Goal: Task Accomplishment & Management: Manage account settings

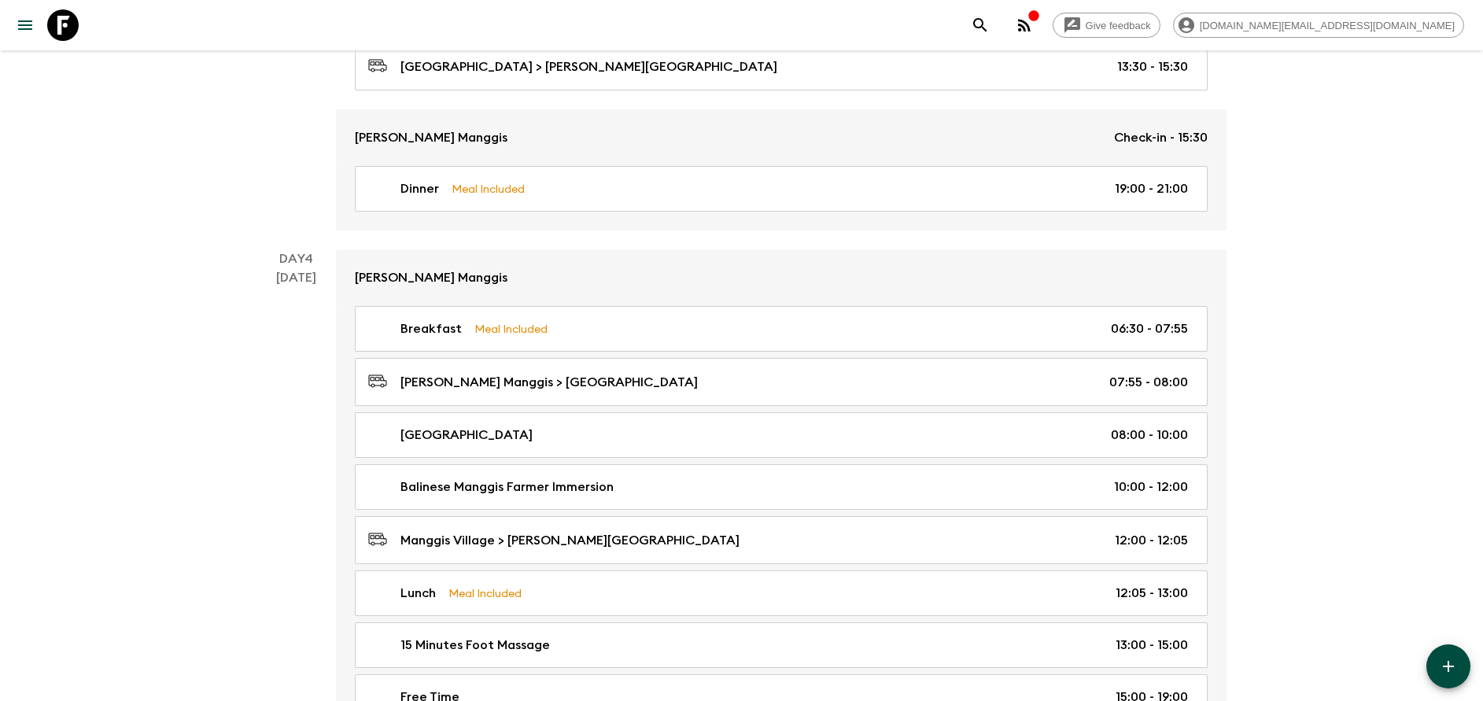
scroll to position [1513, 0]
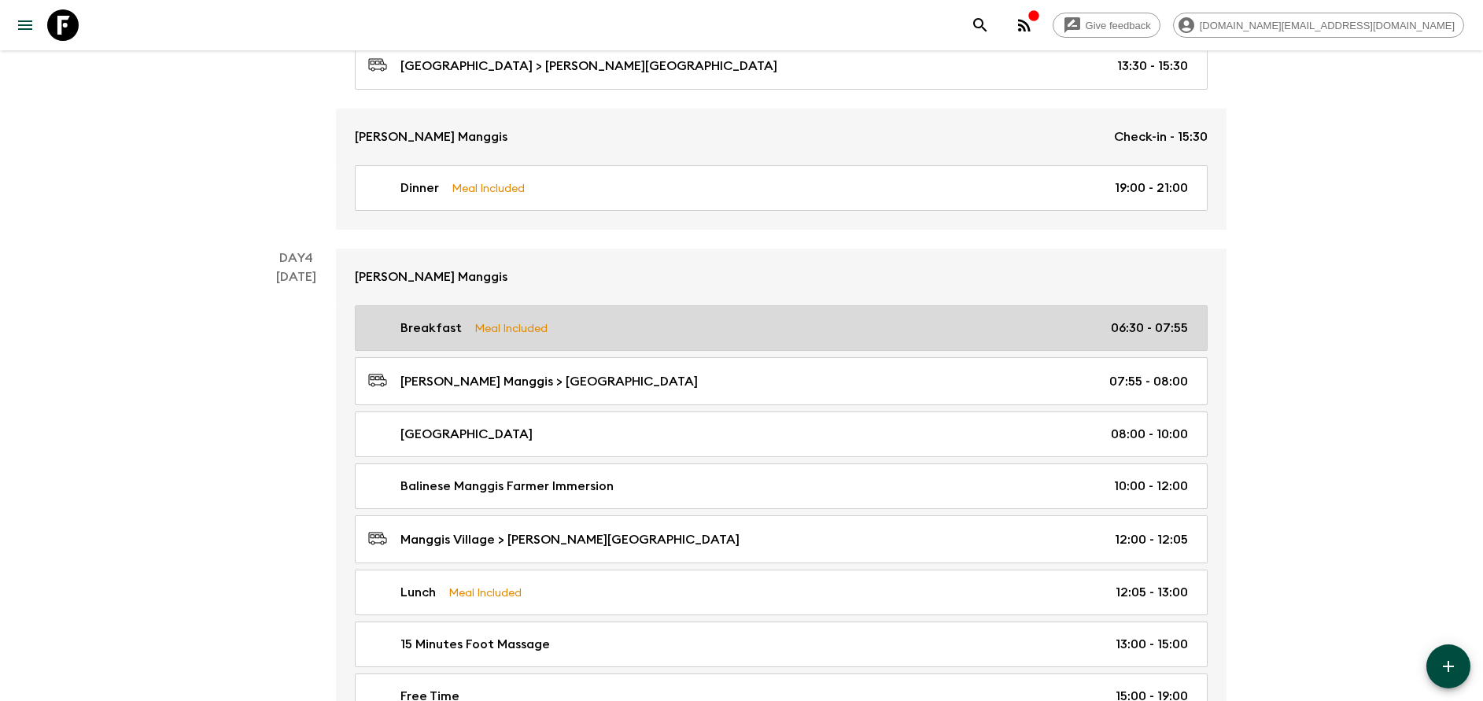
click at [532, 330] on p "Meal Included" at bounding box center [510, 327] width 73 height 17
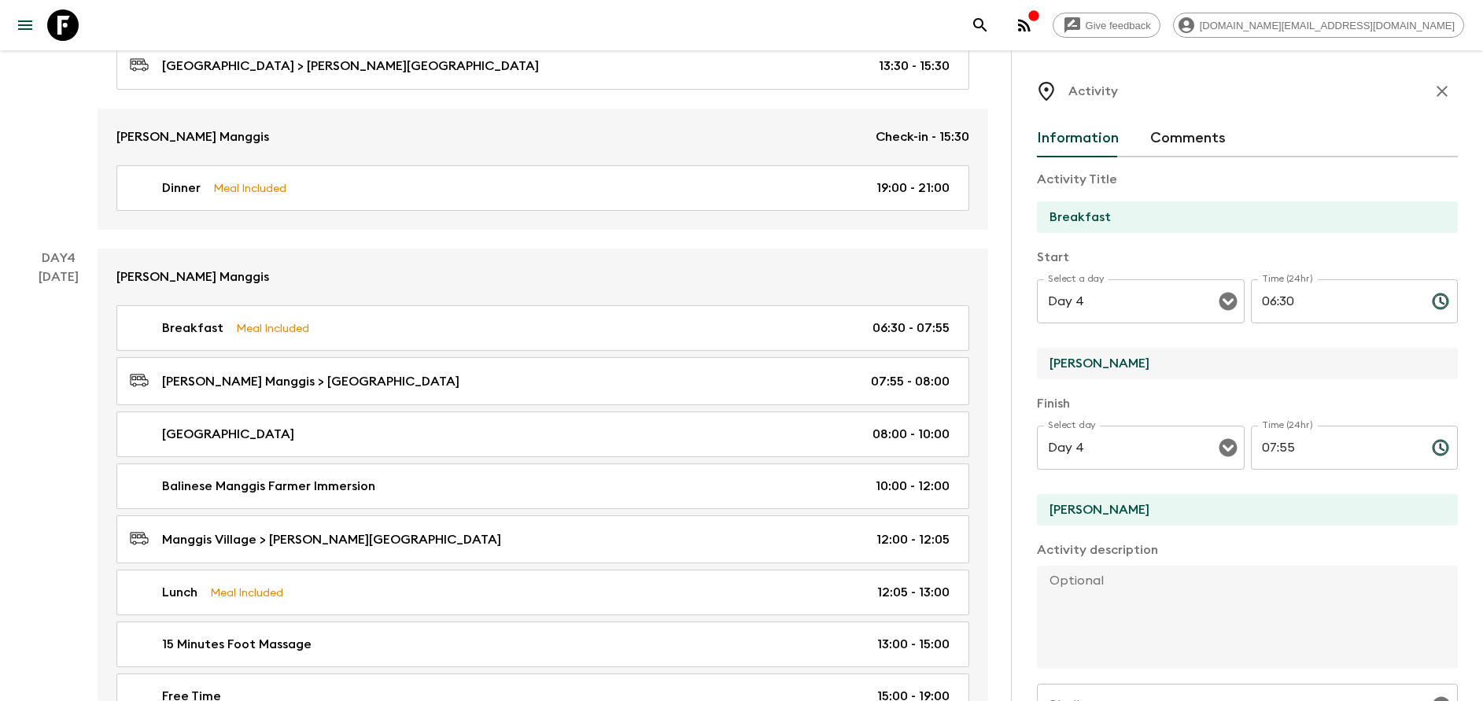
click at [1098, 371] on input "[PERSON_NAME]" at bounding box center [1241, 363] width 408 height 31
type input "[PERSON_NAME] Manggis"
click at [1127, 500] on input "[PERSON_NAME]" at bounding box center [1241, 509] width 408 height 31
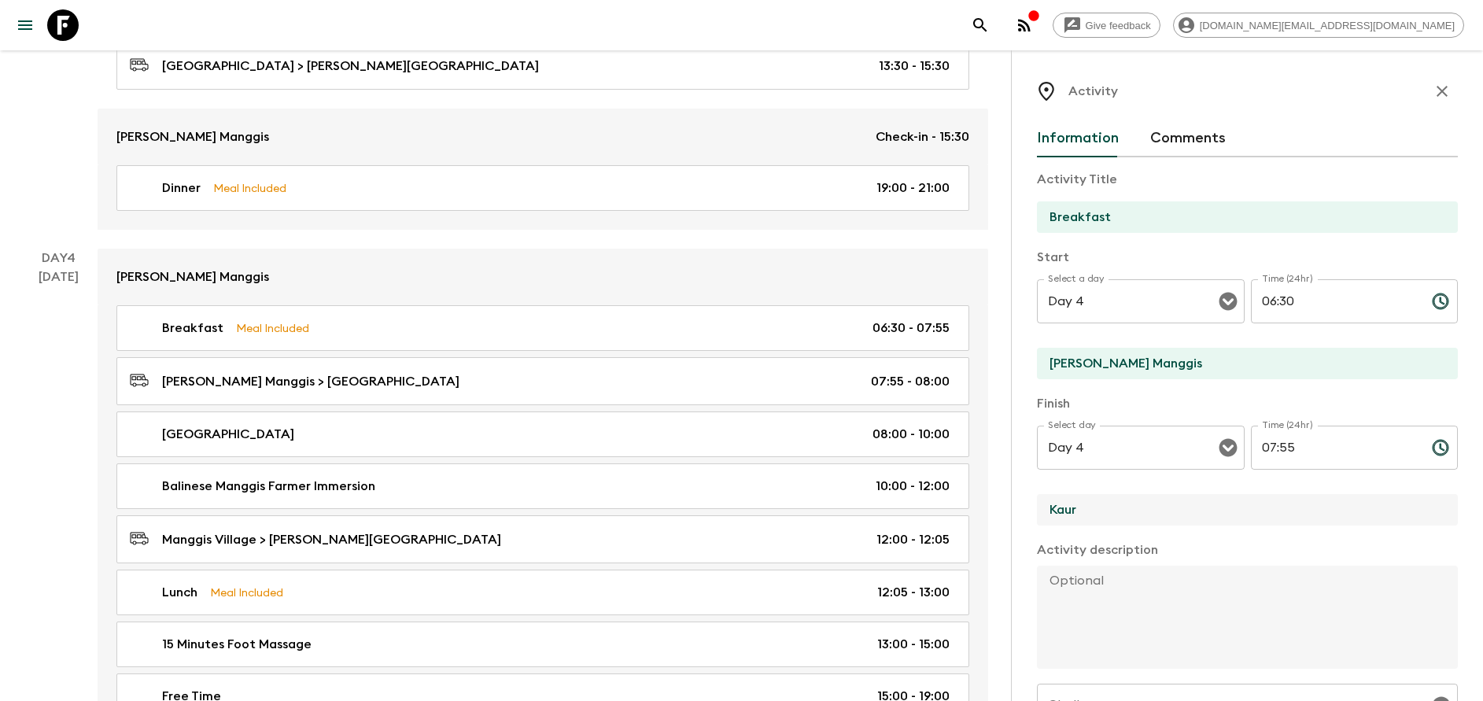
type input "[PERSON_NAME] Manggis"
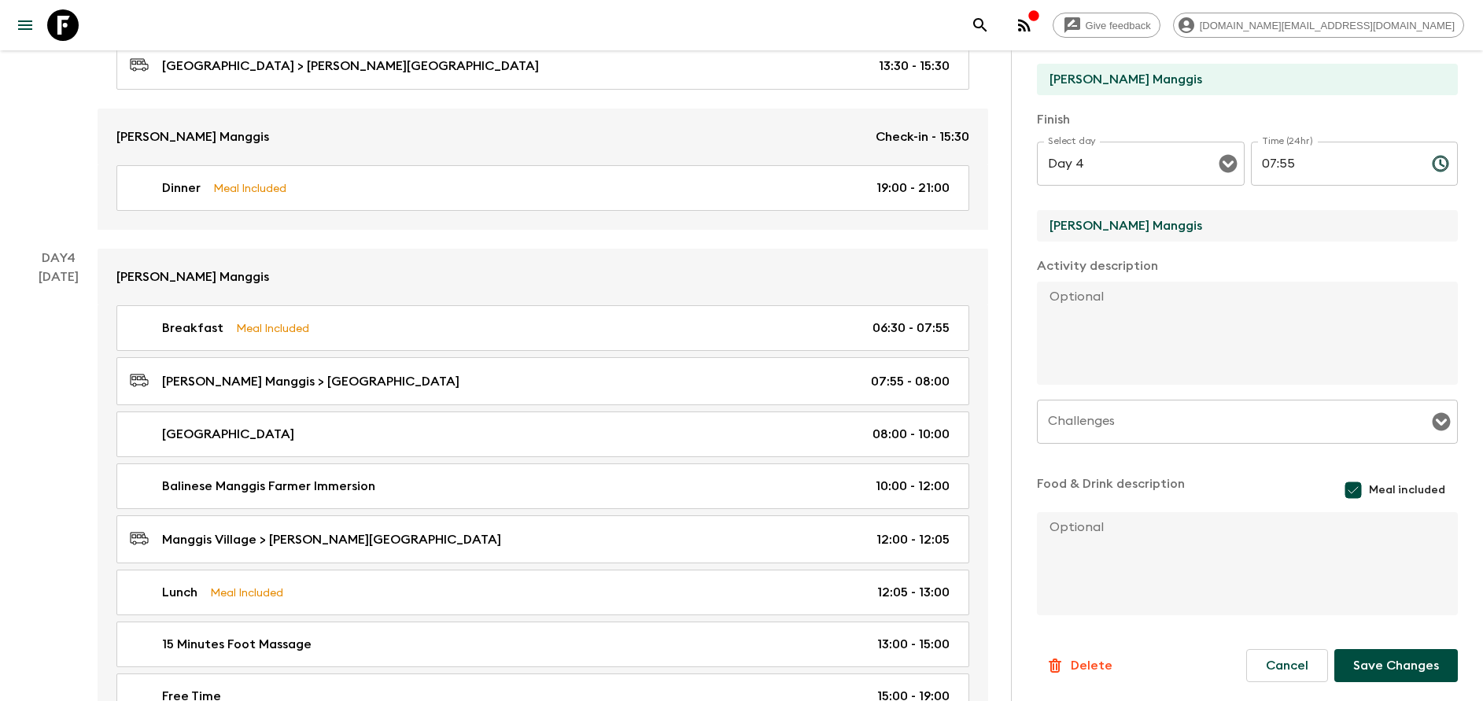
click at [1404, 657] on button "Save Changes" at bounding box center [1396, 665] width 124 height 33
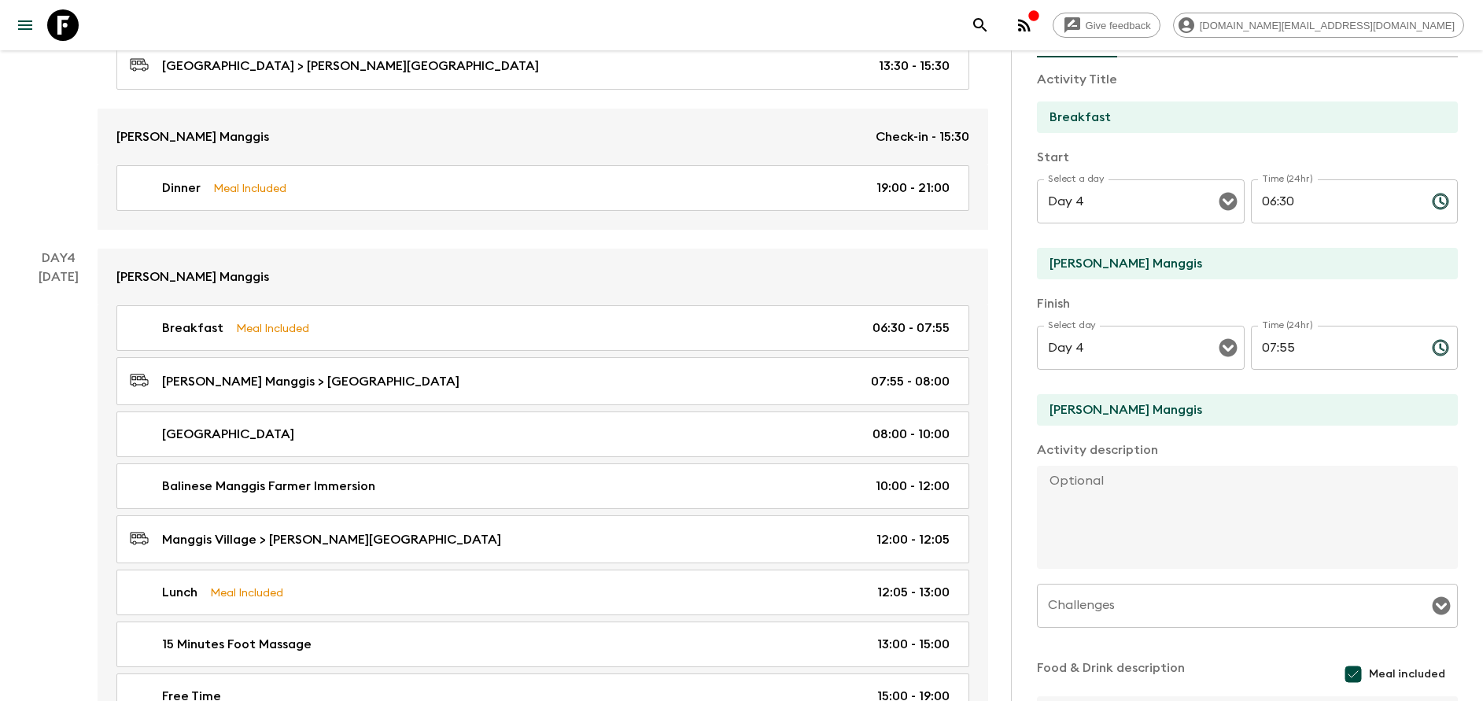
scroll to position [0, 0]
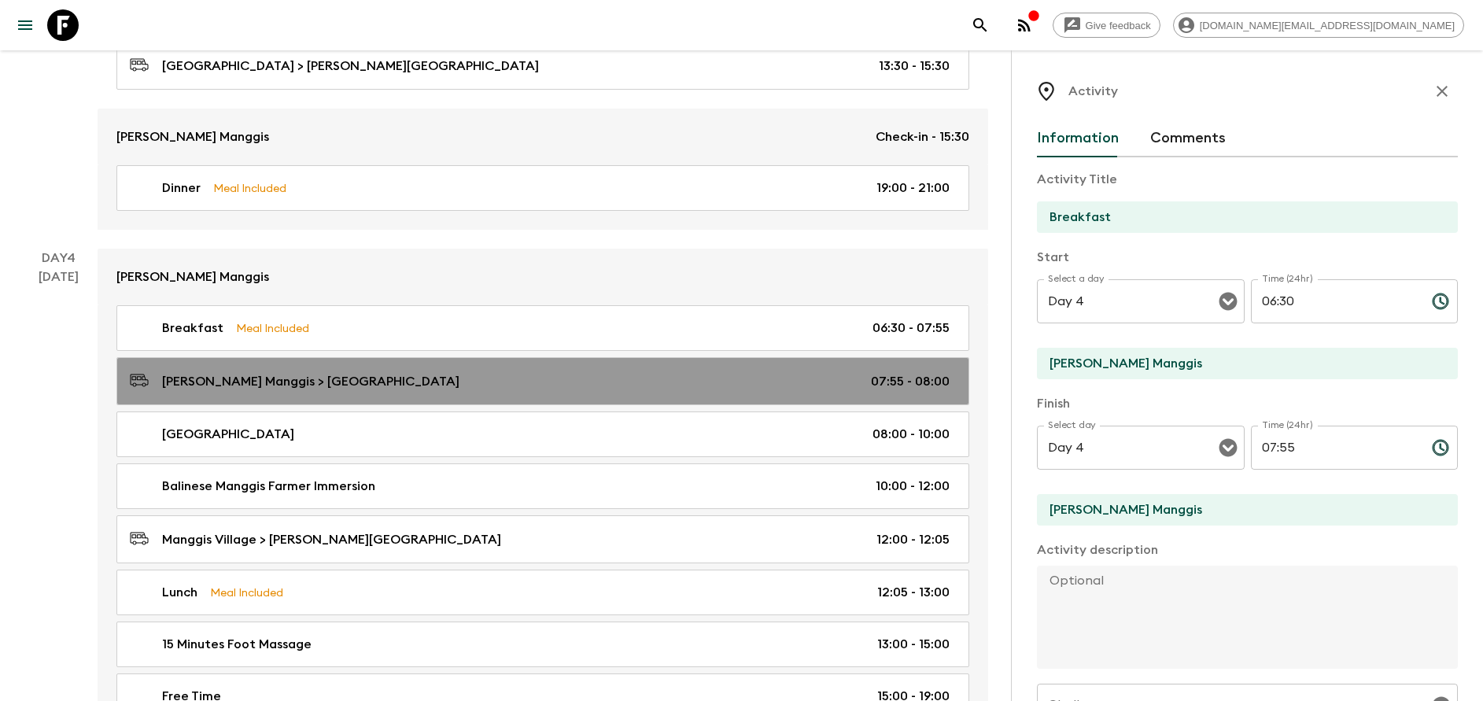
click at [311, 371] on div "[PERSON_NAME] Manggis > [GEOGRAPHIC_DATA] 07:55 - 08:00" at bounding box center [540, 381] width 820 height 21
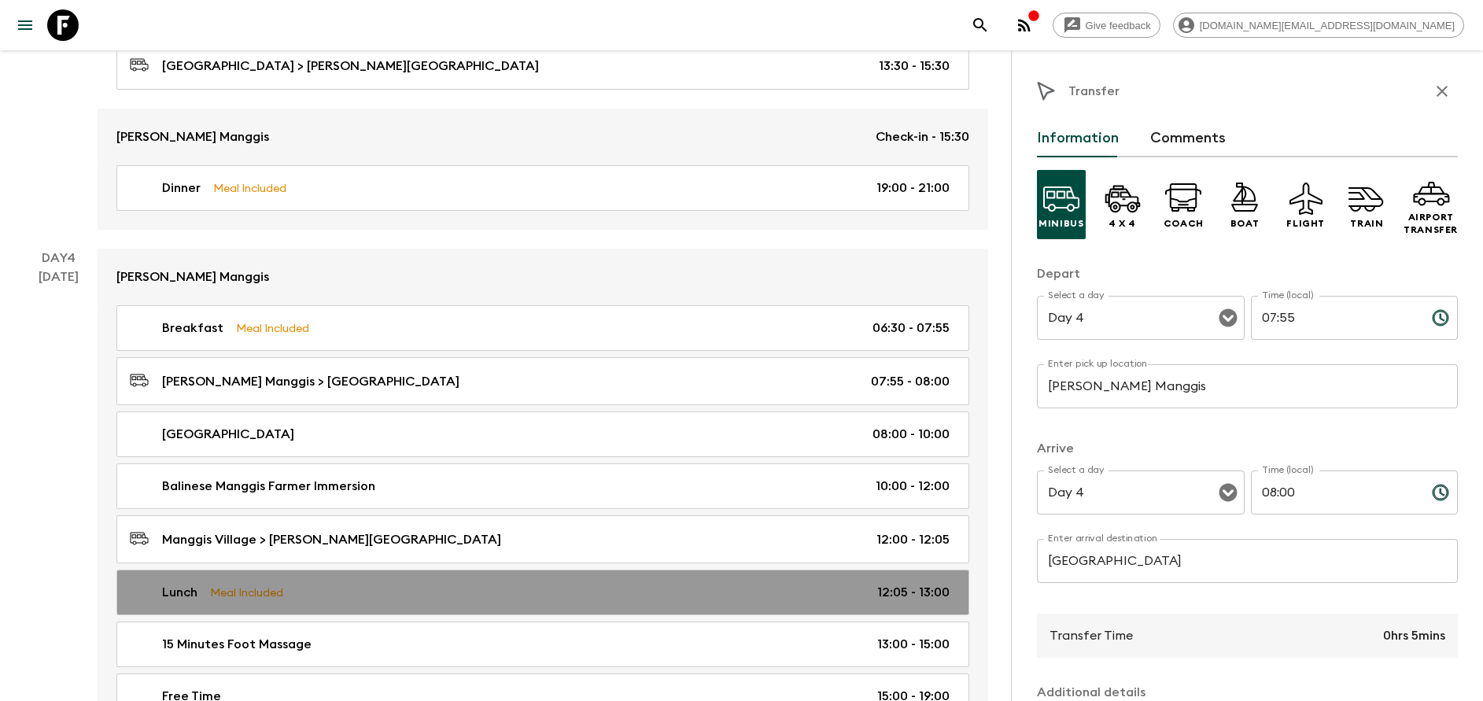
click at [282, 582] on link "Lunch Meal Included 12:05 - 13:00" at bounding box center [542, 593] width 853 height 46
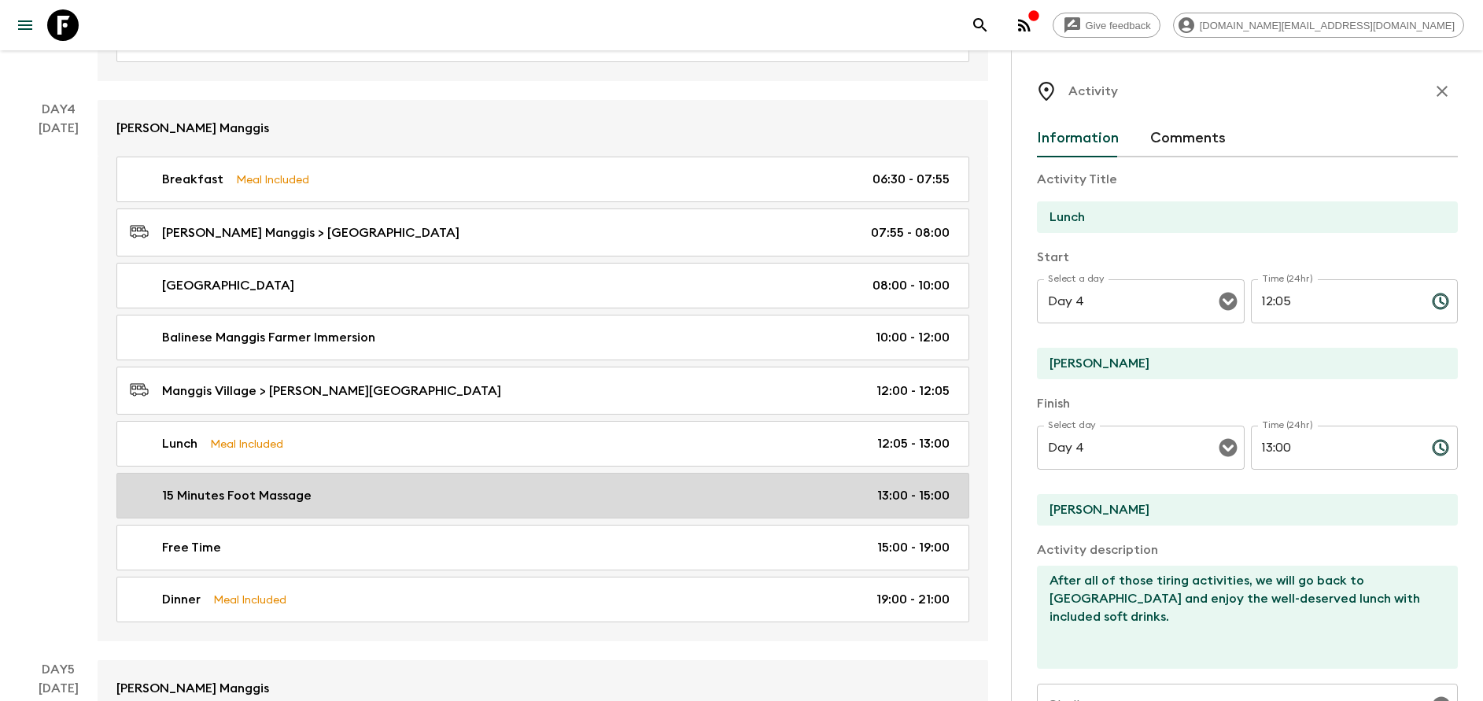
scroll to position [1669, 0]
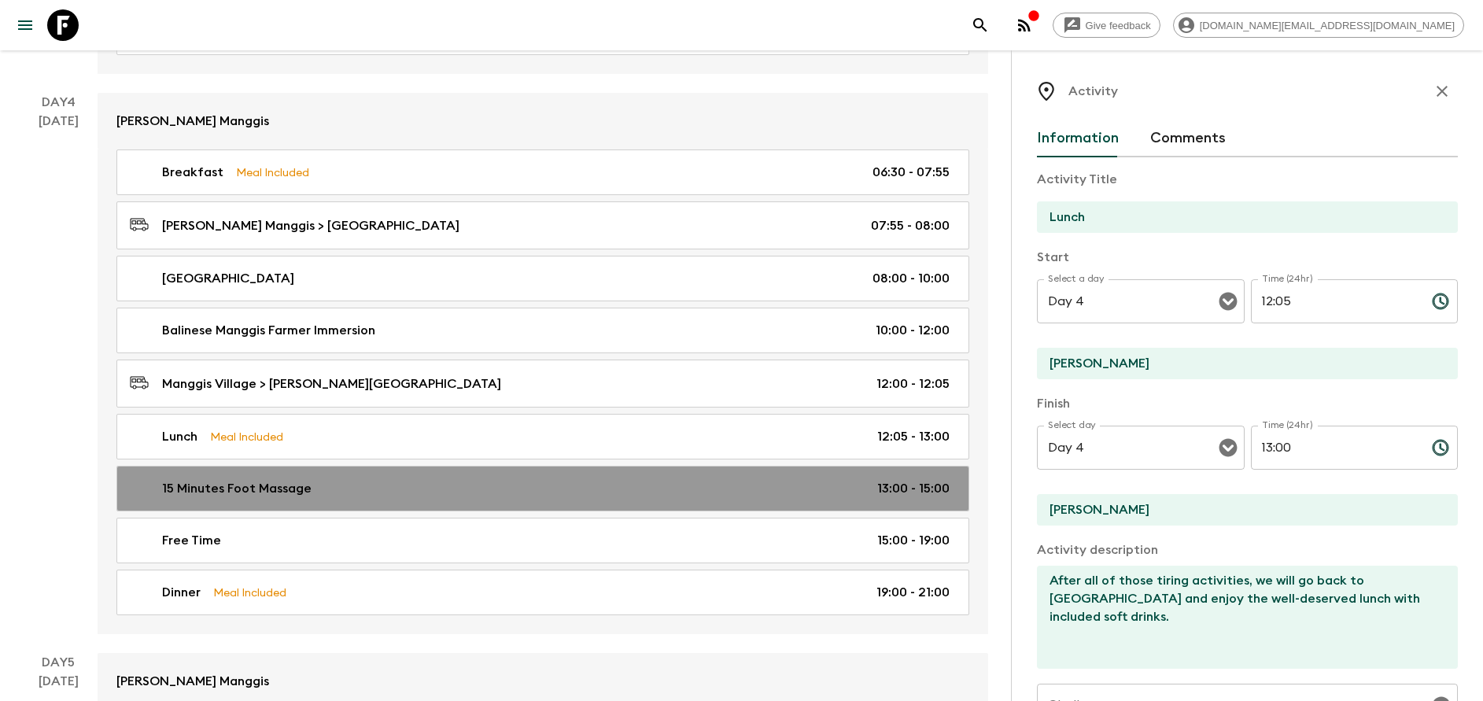
click at [464, 470] on link "15 Minutes Foot Massage 13:00 - 15:00" at bounding box center [542, 489] width 853 height 46
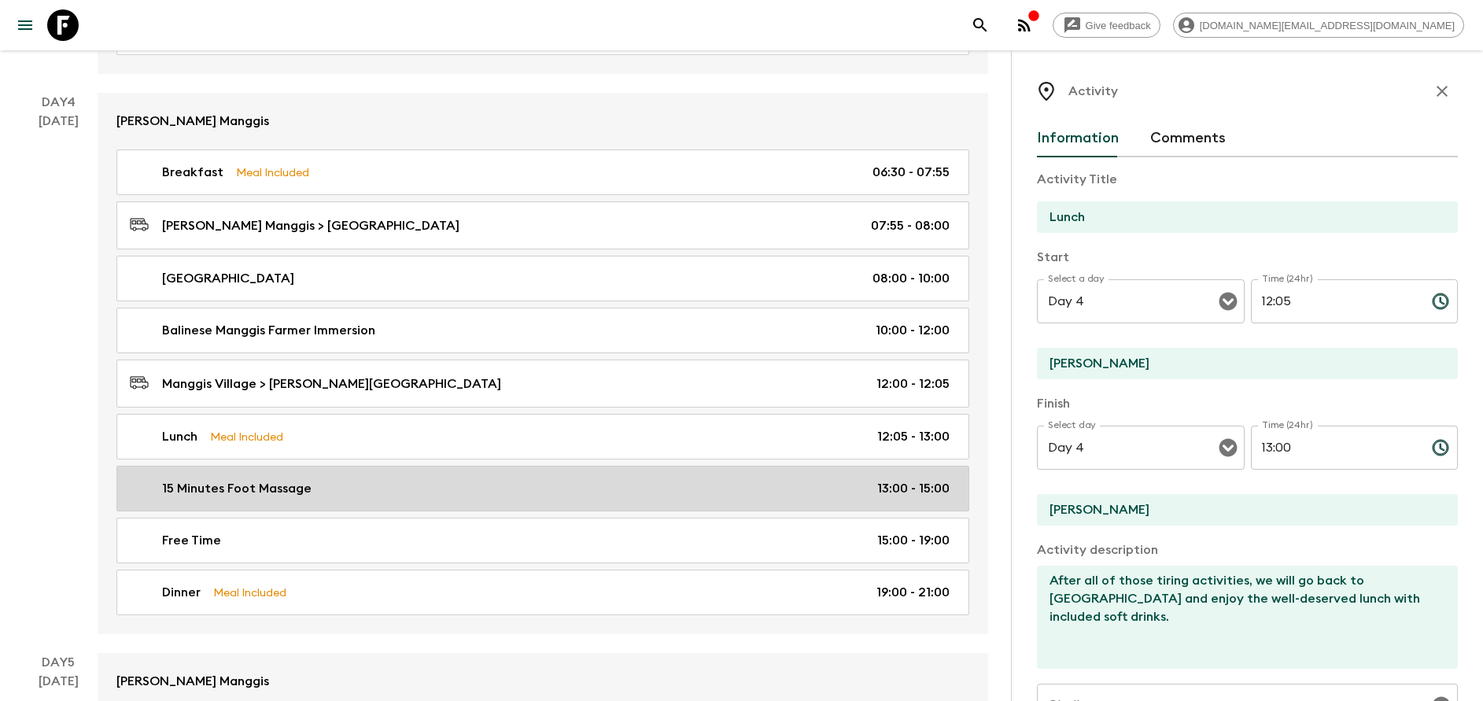
type input "15 Minutes Foot Massage"
type input "[PERSON_NAME] Manggis"
type textarea "To further the service, we also included a 15-minutes foot massage to get rid o…"
checkbox input "false"
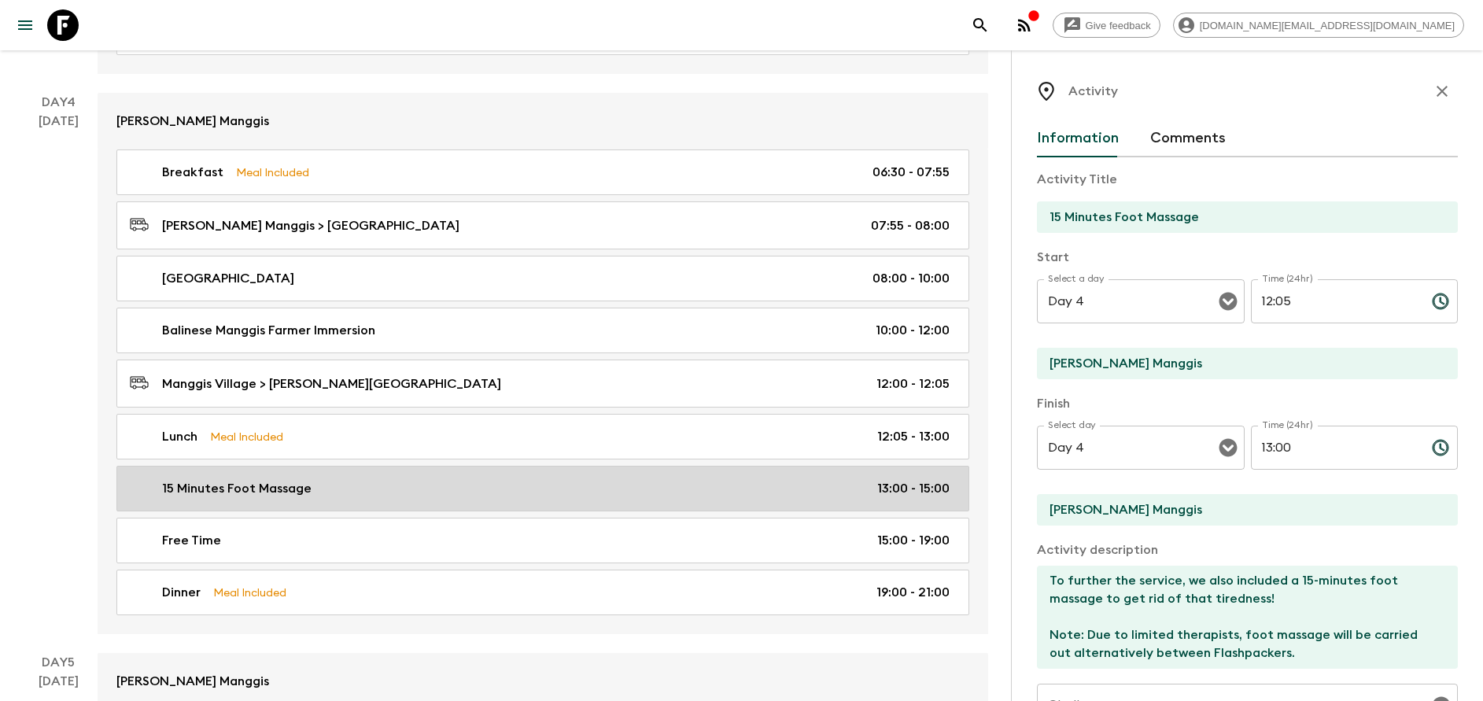
type input "13:00"
type input "15:00"
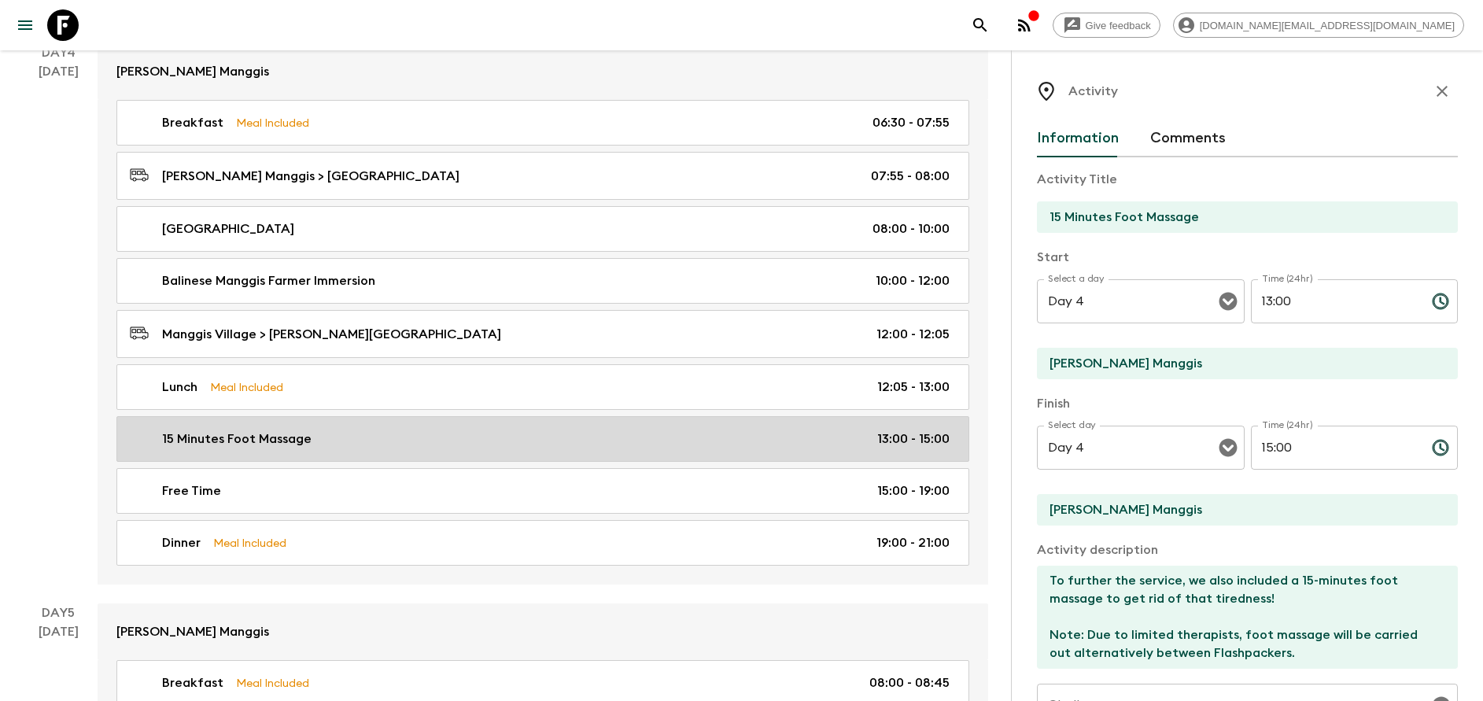
scroll to position [1737, 0]
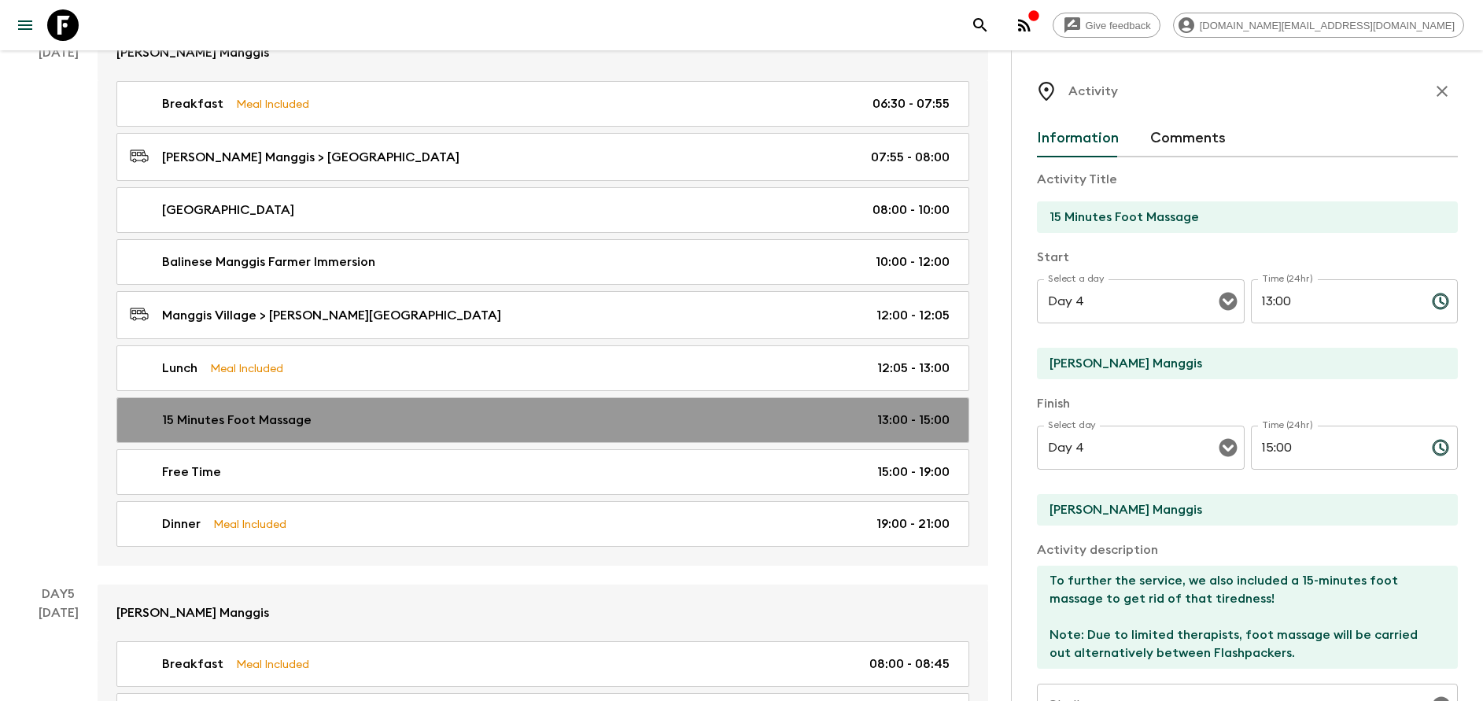
click at [482, 422] on div "15 Minutes Foot Massage 13:00 - 15:00" at bounding box center [540, 420] width 820 height 19
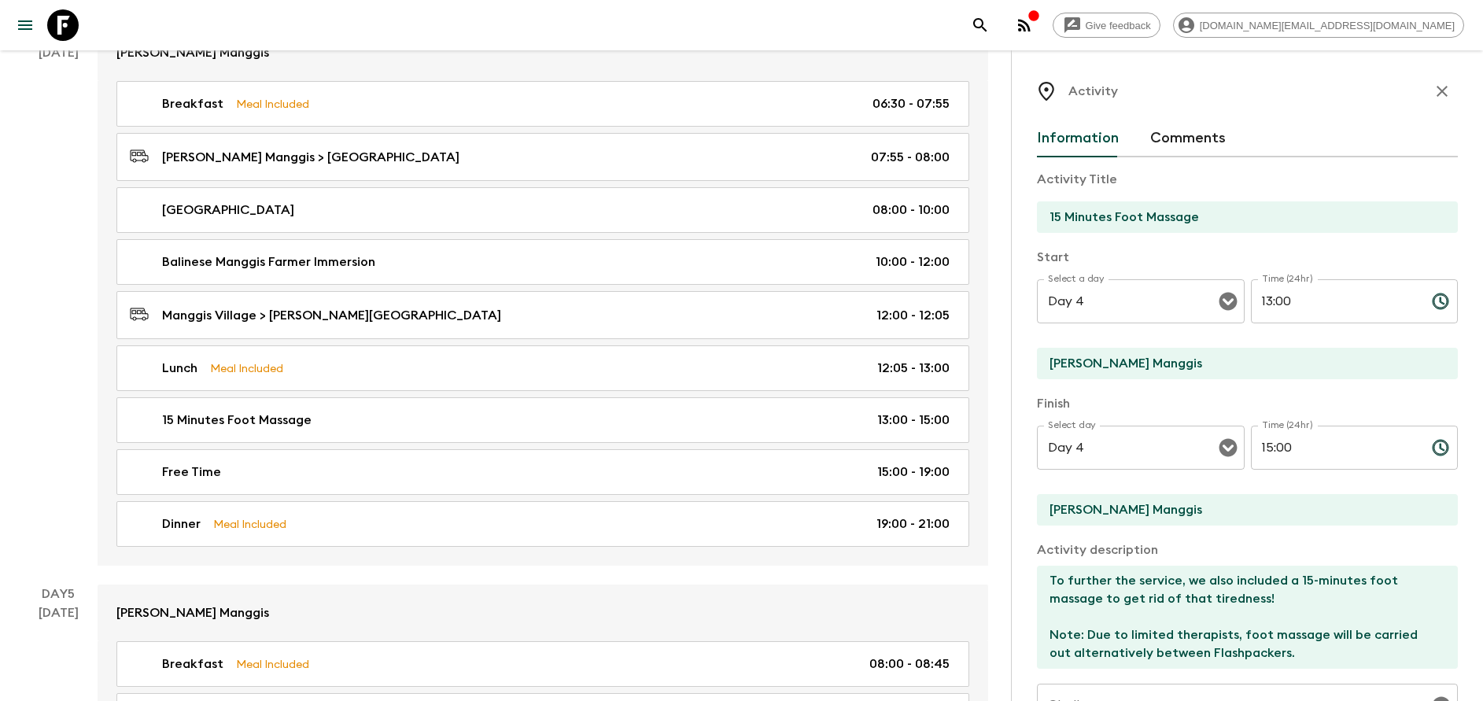
scroll to position [281, 0]
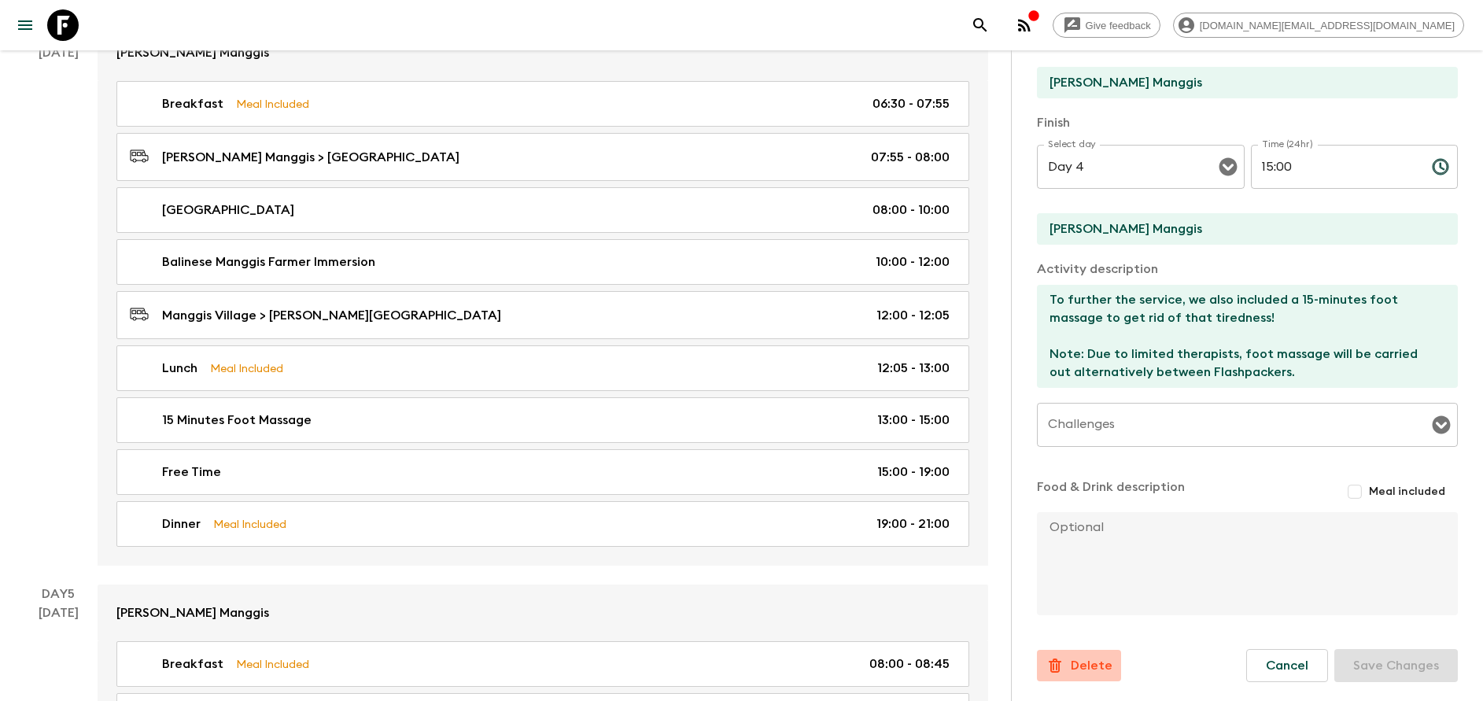
click at [1094, 661] on p "Delete" at bounding box center [1092, 665] width 42 height 19
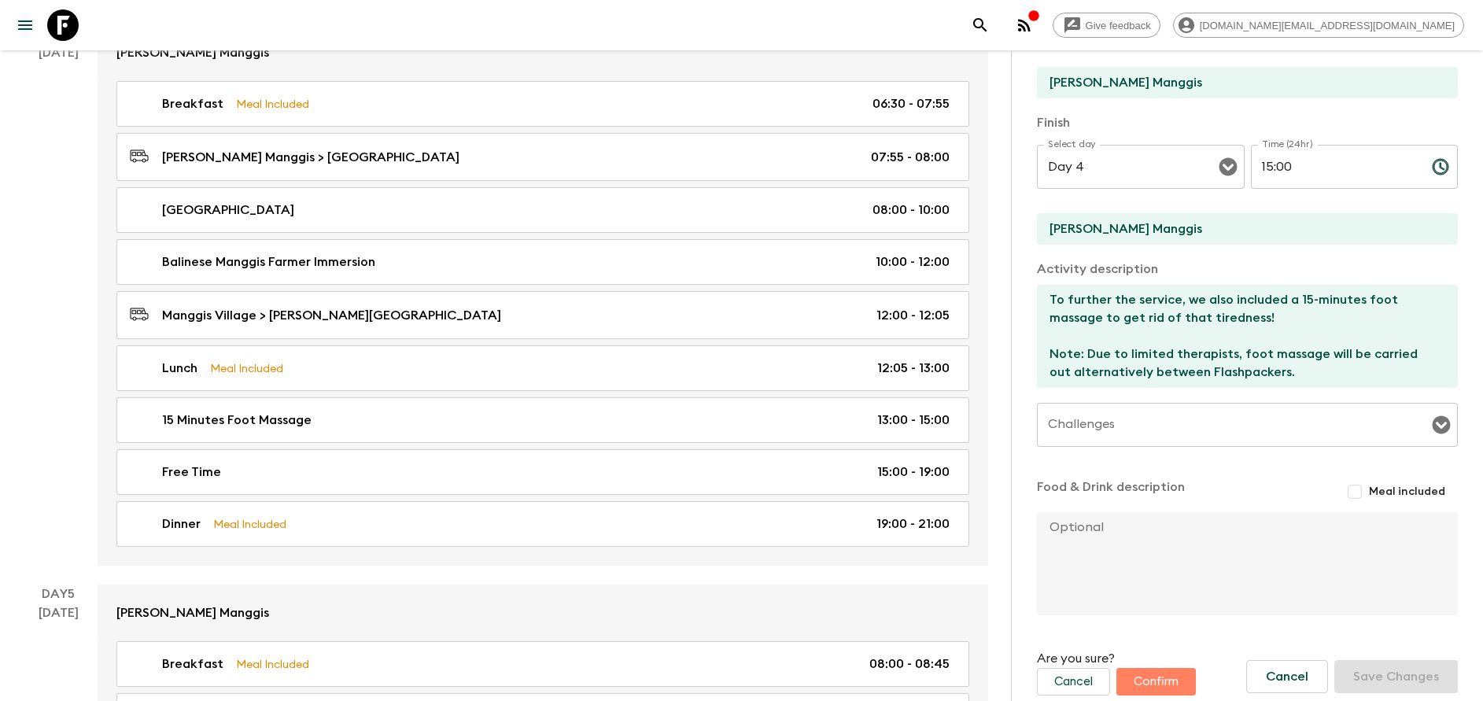
click at [1163, 688] on button "Confirm" at bounding box center [1155, 682] width 79 height 28
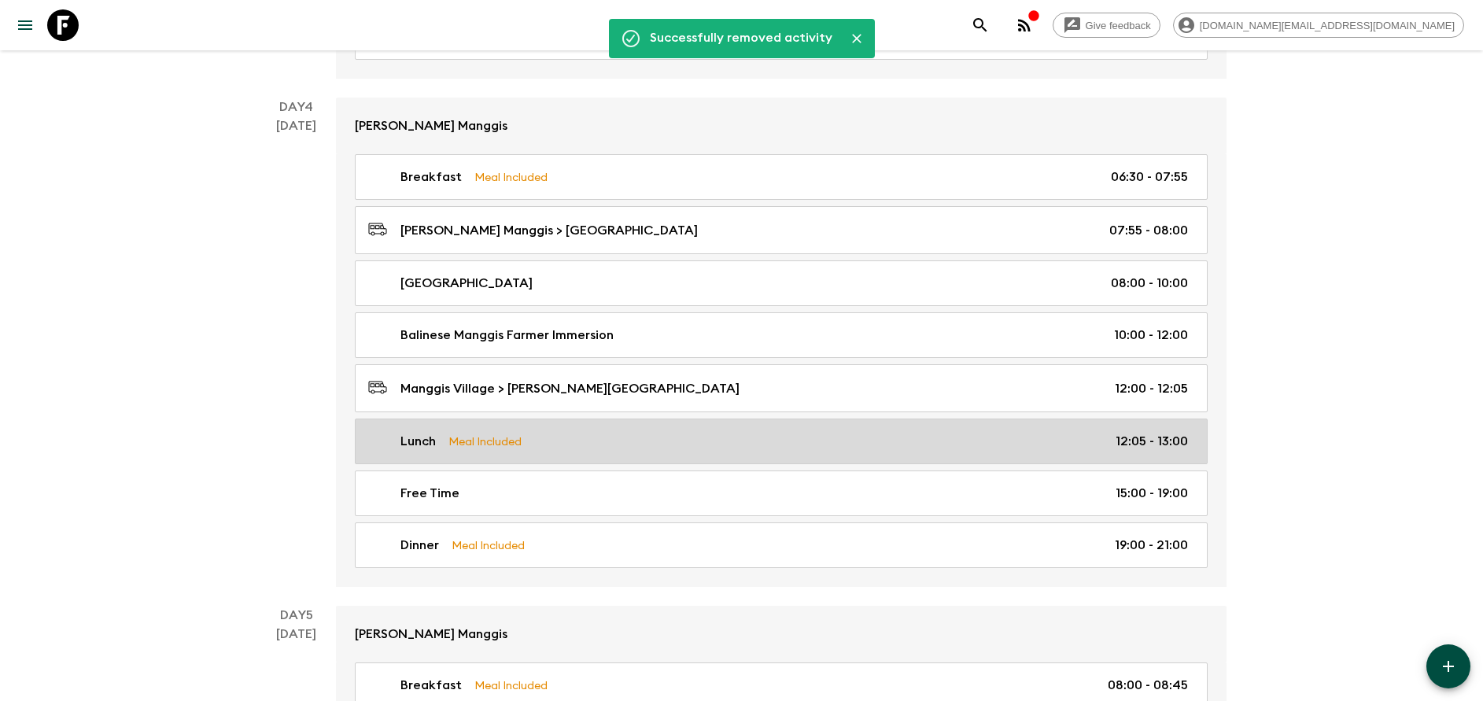
scroll to position [1636, 0]
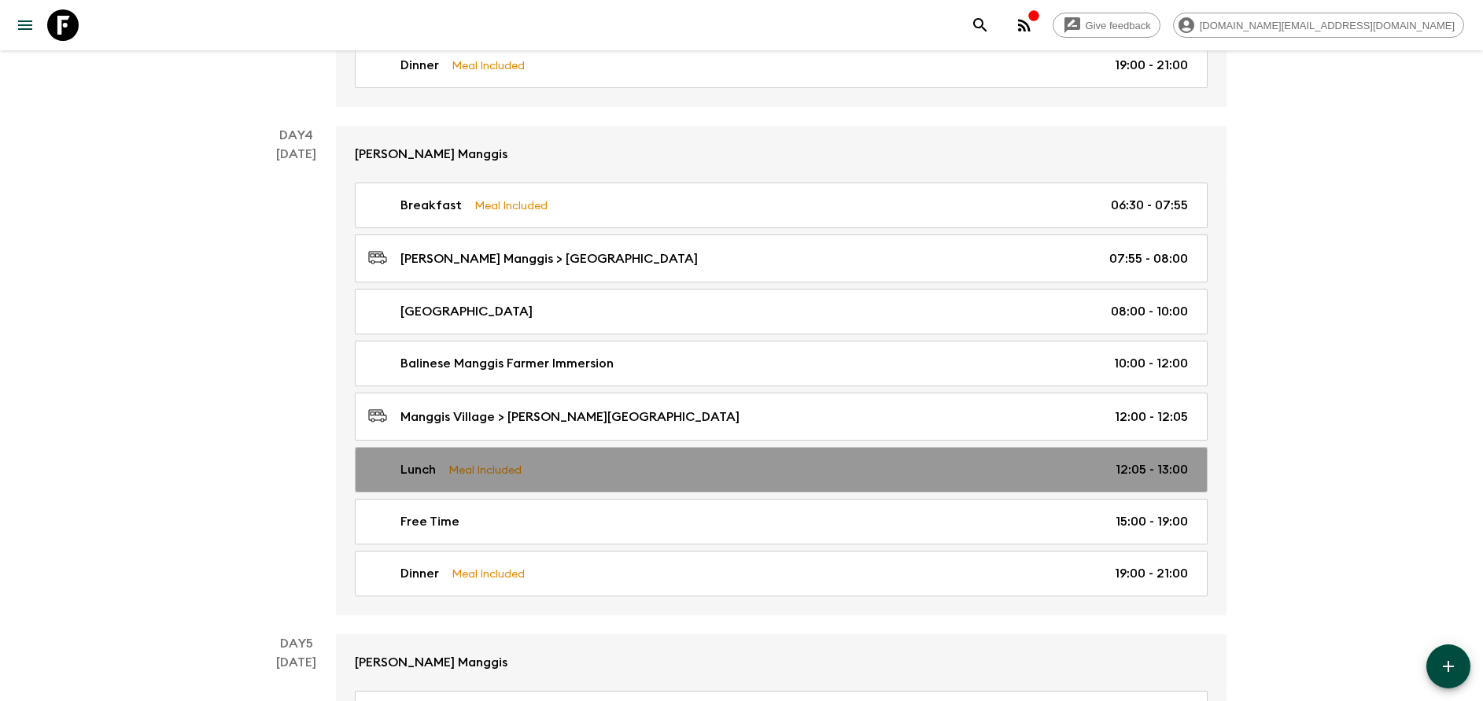
click at [866, 469] on div "Lunch Meal Included 12:05 - 13:00" at bounding box center [778, 469] width 820 height 19
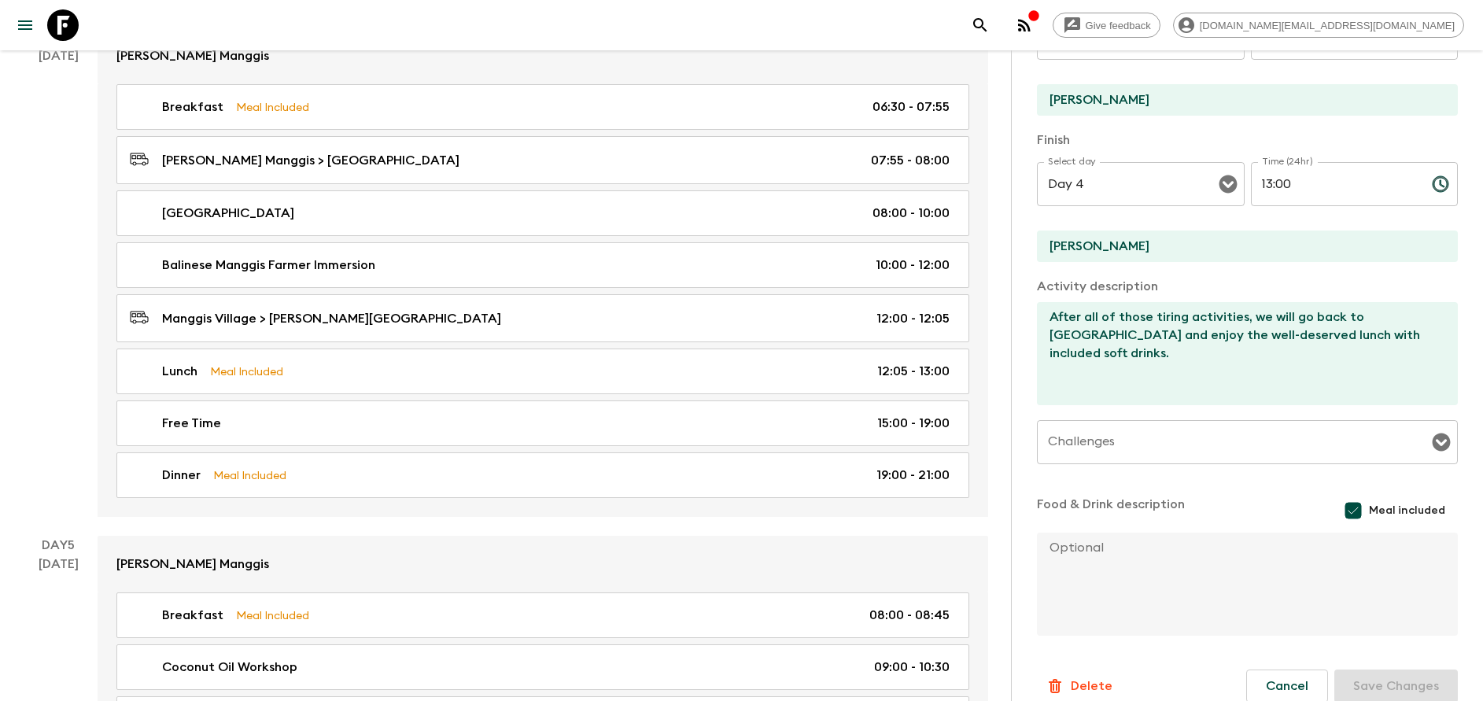
scroll to position [284, 0]
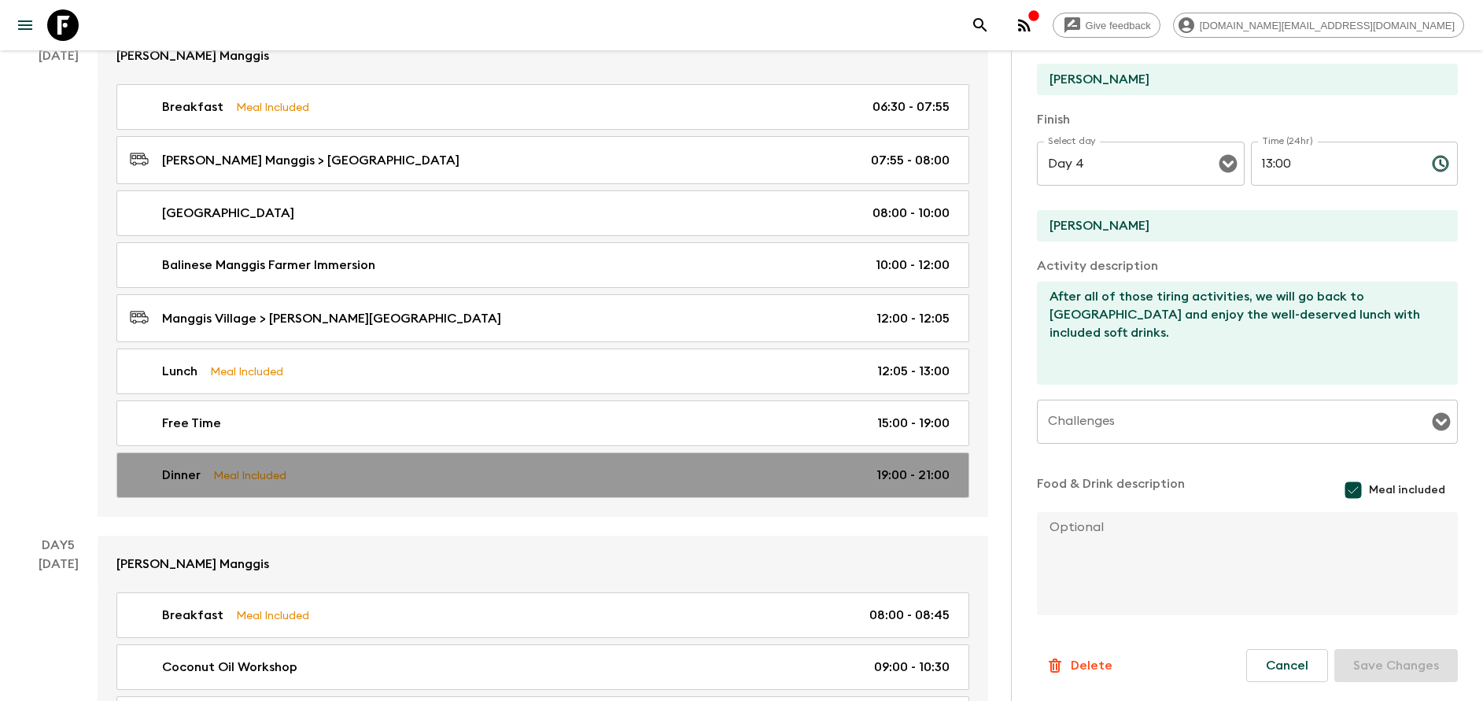
click at [447, 474] on div "Dinner Meal Included 19:00 - 21:00" at bounding box center [540, 475] width 820 height 19
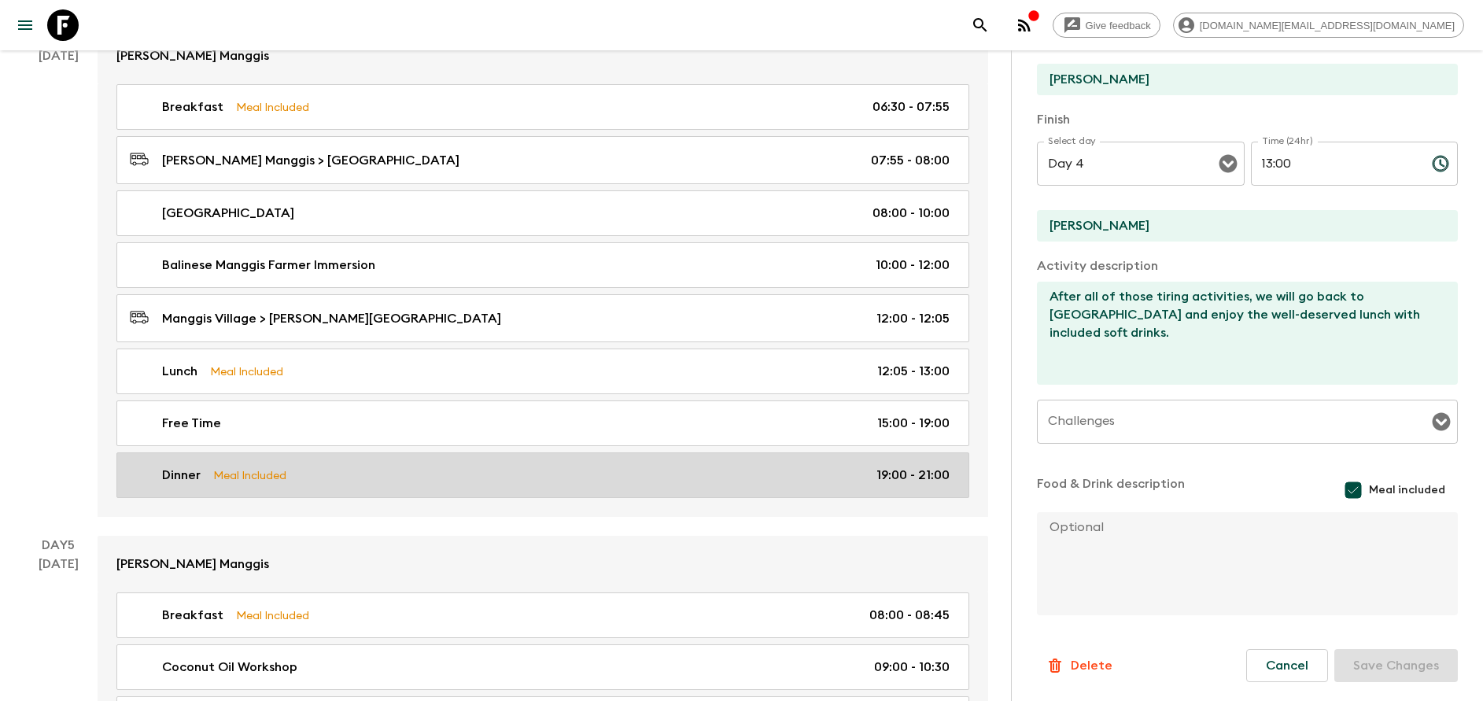
type input "Dinner"
type input "[PERSON_NAME]"
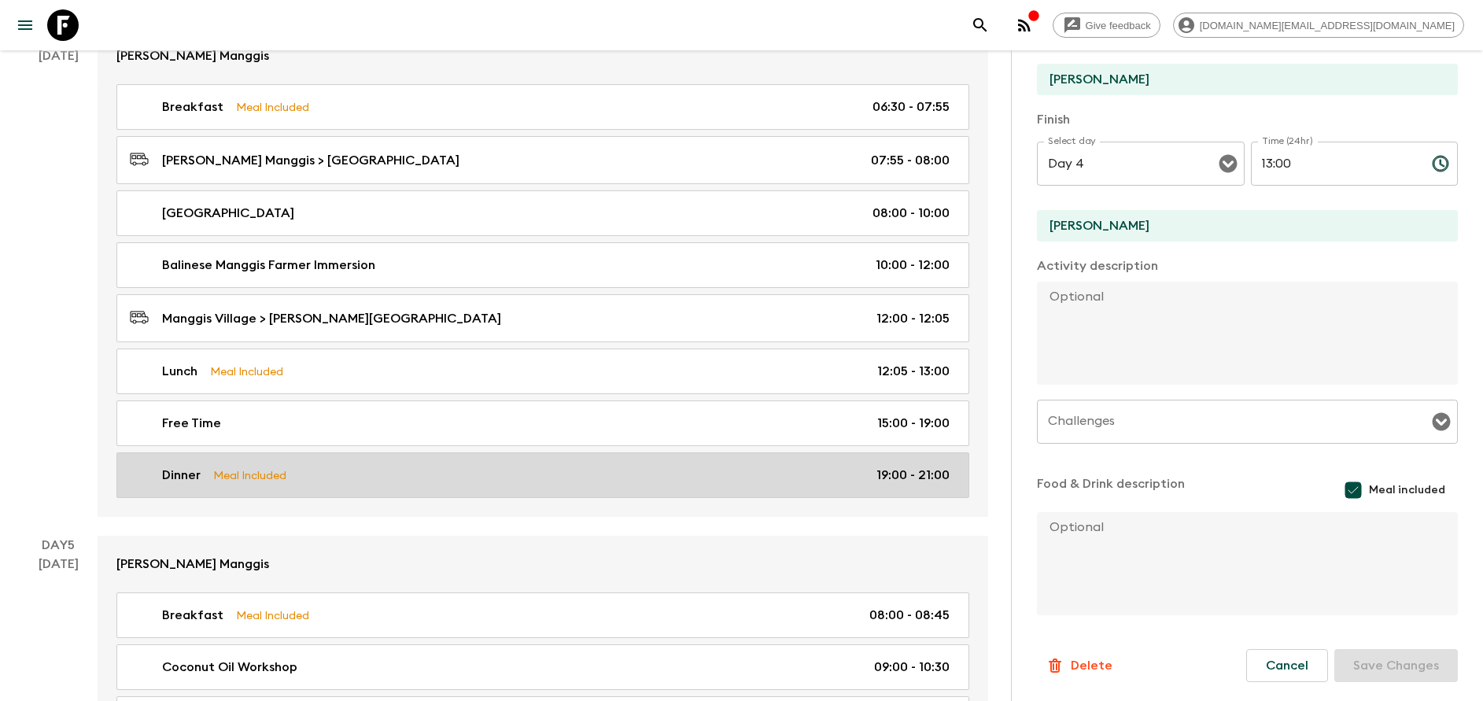
type input "19:00"
type input "21:00"
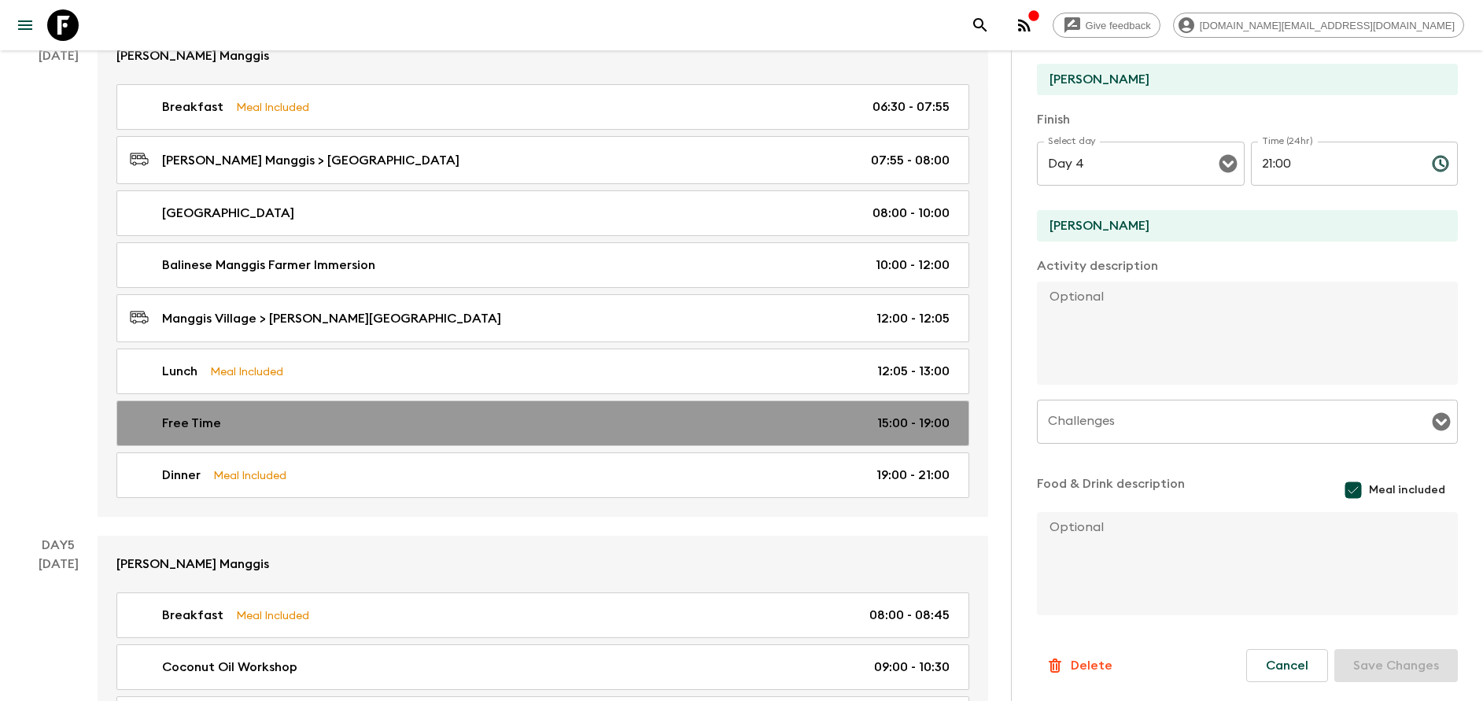
click at [874, 423] on div "Free Time 15:00 - 19:00" at bounding box center [540, 423] width 820 height 19
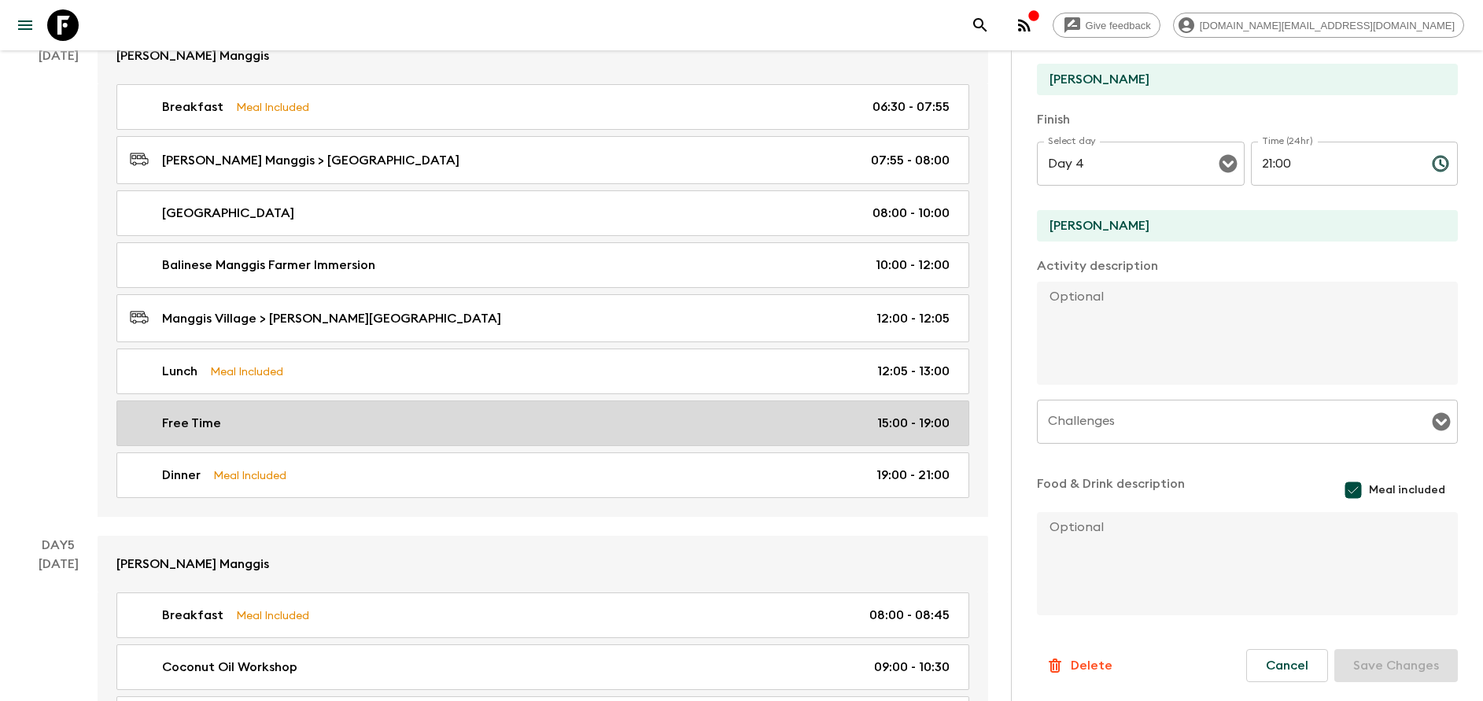
type input "Free Time"
type input "[PERSON_NAME] Manggis"
type textarea "Let yourself relax and enjoy the valley view or take one of the optionals offer…"
checkbox input "false"
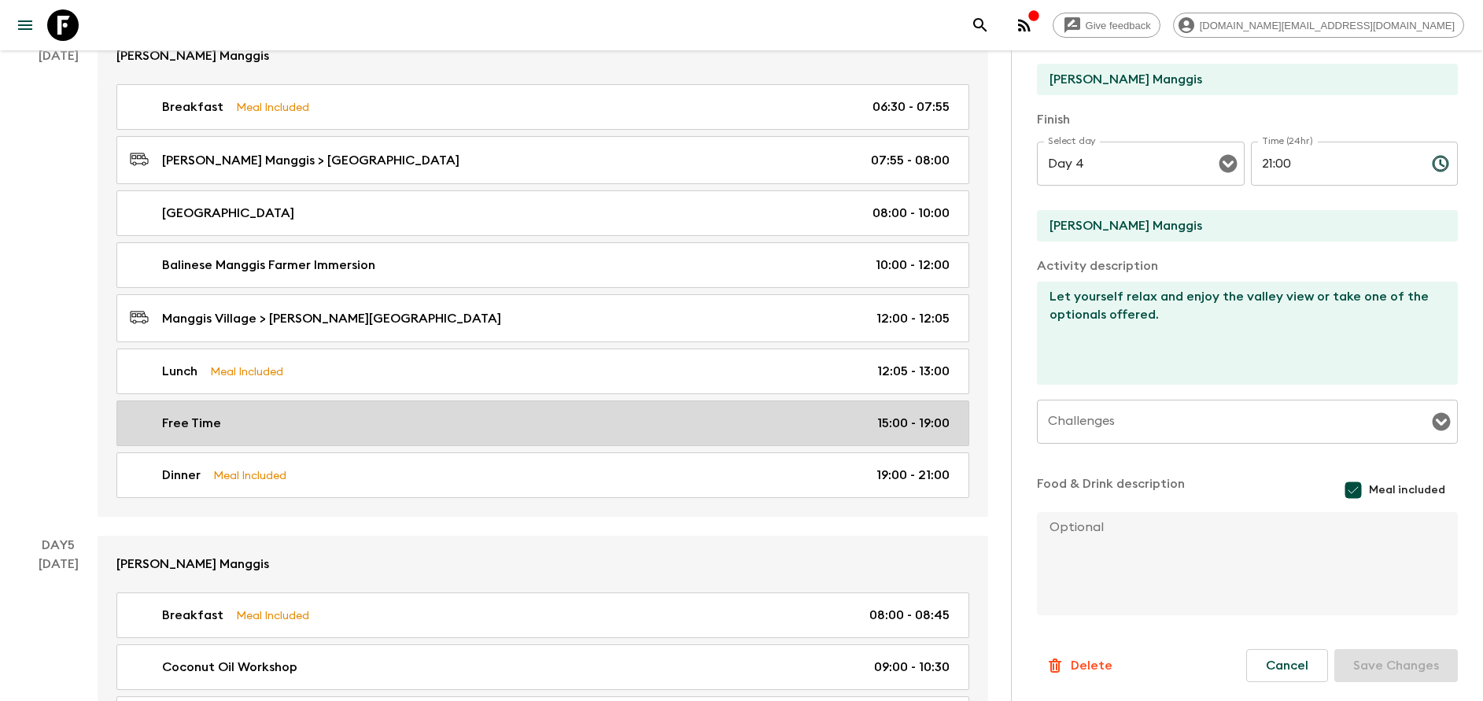
type input "15:00"
type input "19:00"
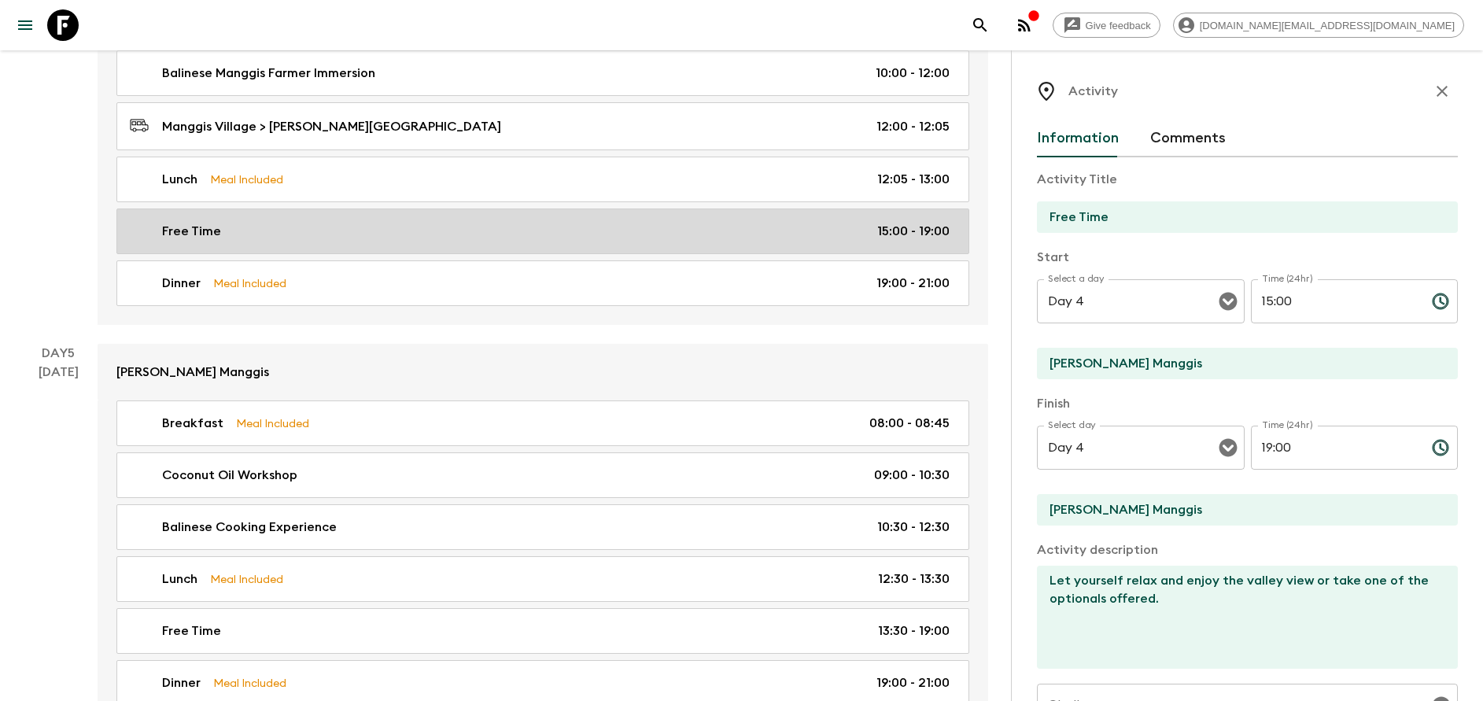
scroll to position [1935, 0]
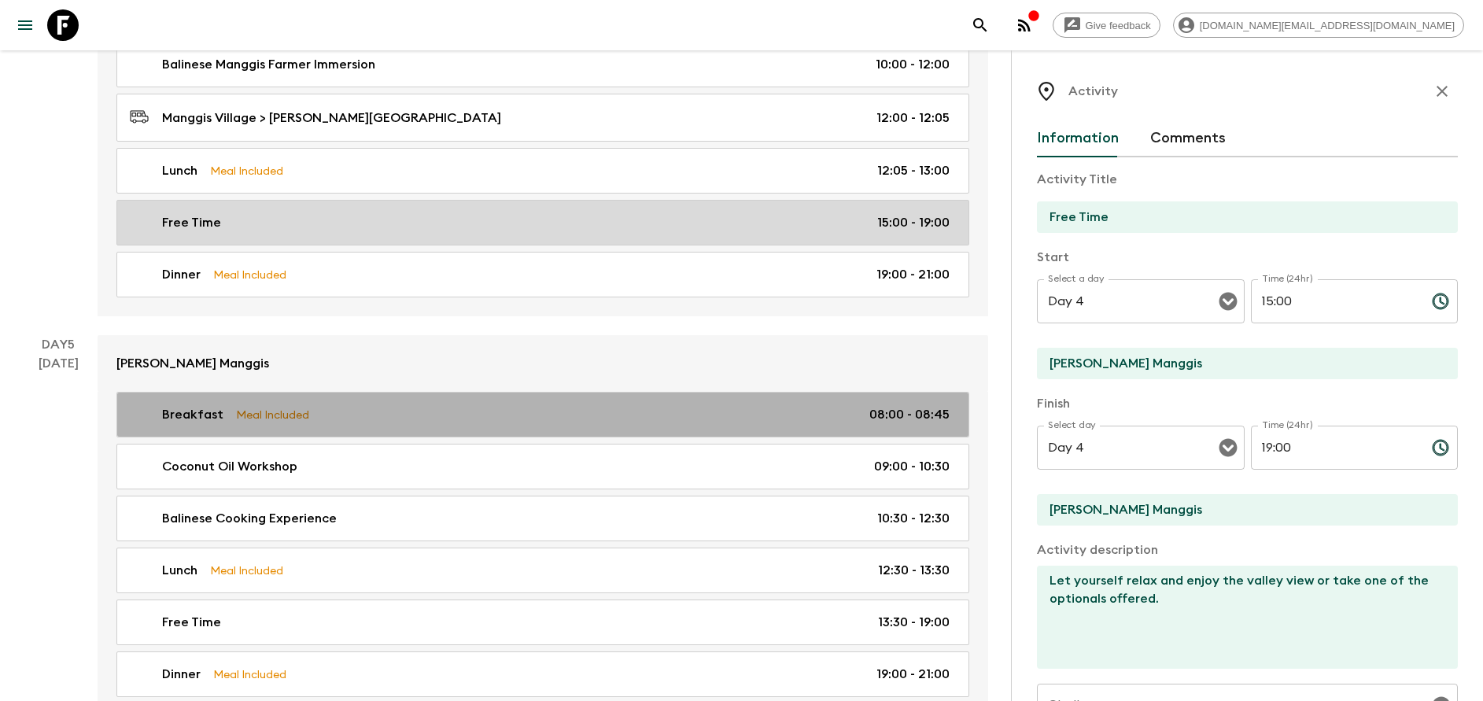
click at [405, 421] on div "Breakfast Meal Included 08:00 - 08:45" at bounding box center [540, 414] width 820 height 19
type input "Breakfast"
type input "[PERSON_NAME]"
checkbox input "true"
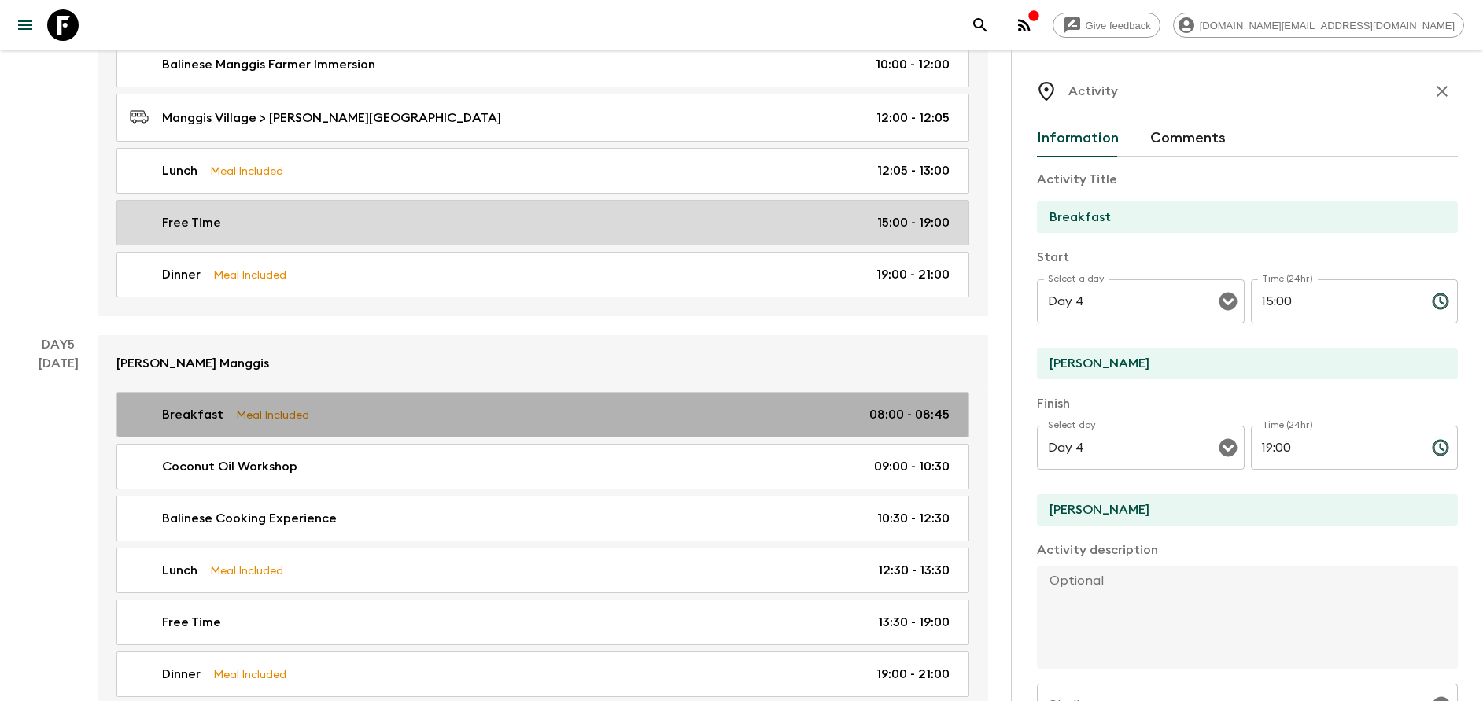
type input "Day 5"
type input "08:00"
type input "Day 5"
type input "08:45"
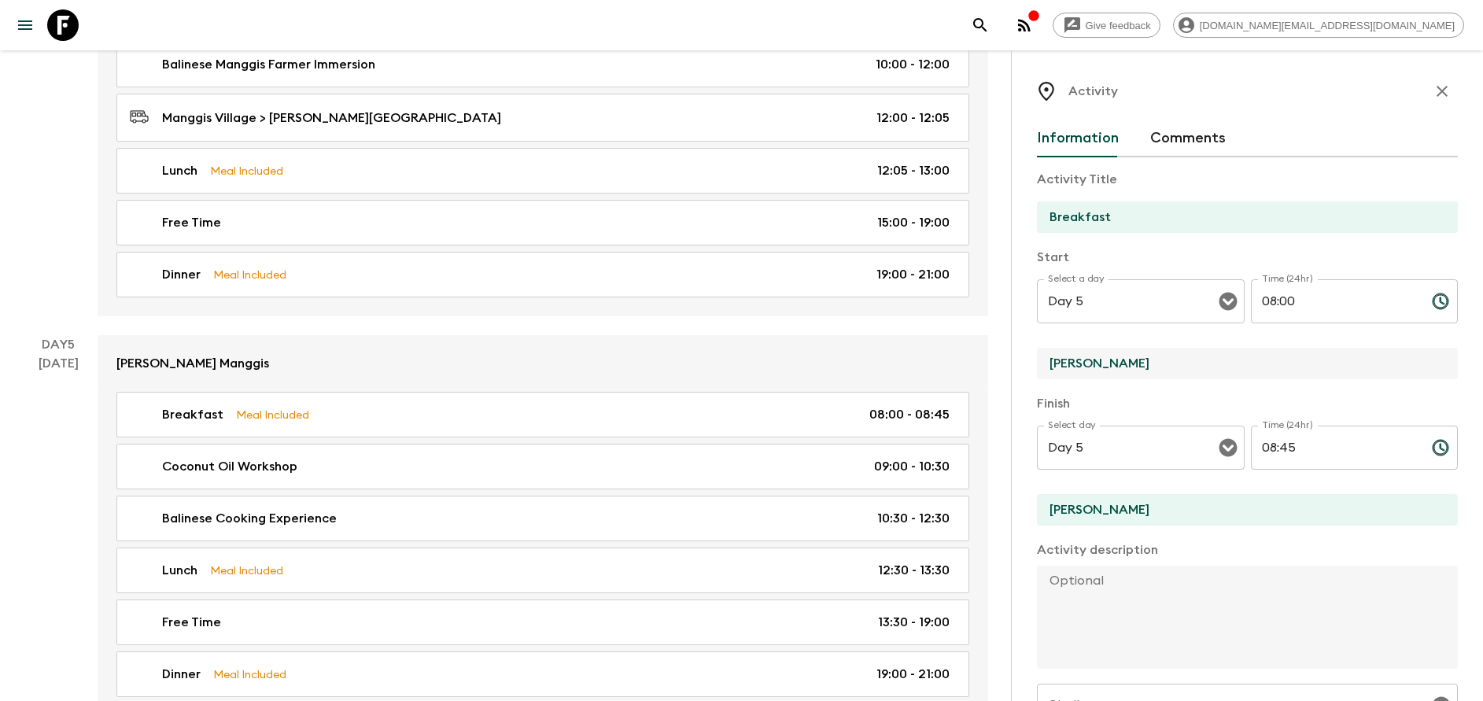
click at [1104, 371] on input "[PERSON_NAME]" at bounding box center [1241, 363] width 408 height 31
type input "[PERSON_NAME] Manggis"
click at [1094, 488] on div "Finish Select day Day 5 Select day ​ Time (24hr) 08:45 Time (24hr) ​ [PERSON_NA…" at bounding box center [1247, 461] width 421 height 134
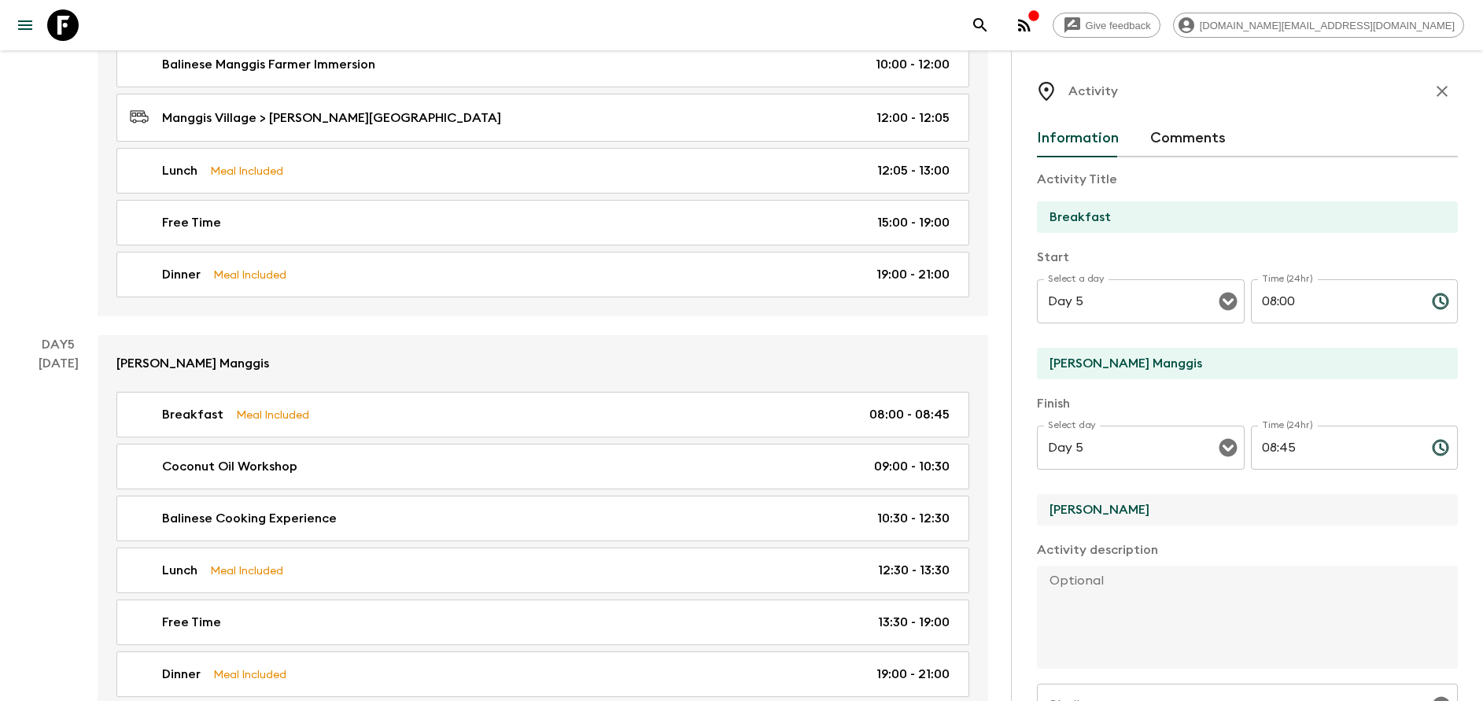
click at [1090, 507] on input "[PERSON_NAME]" at bounding box center [1241, 509] width 408 height 31
type input "[PERSON_NAME] Manggis"
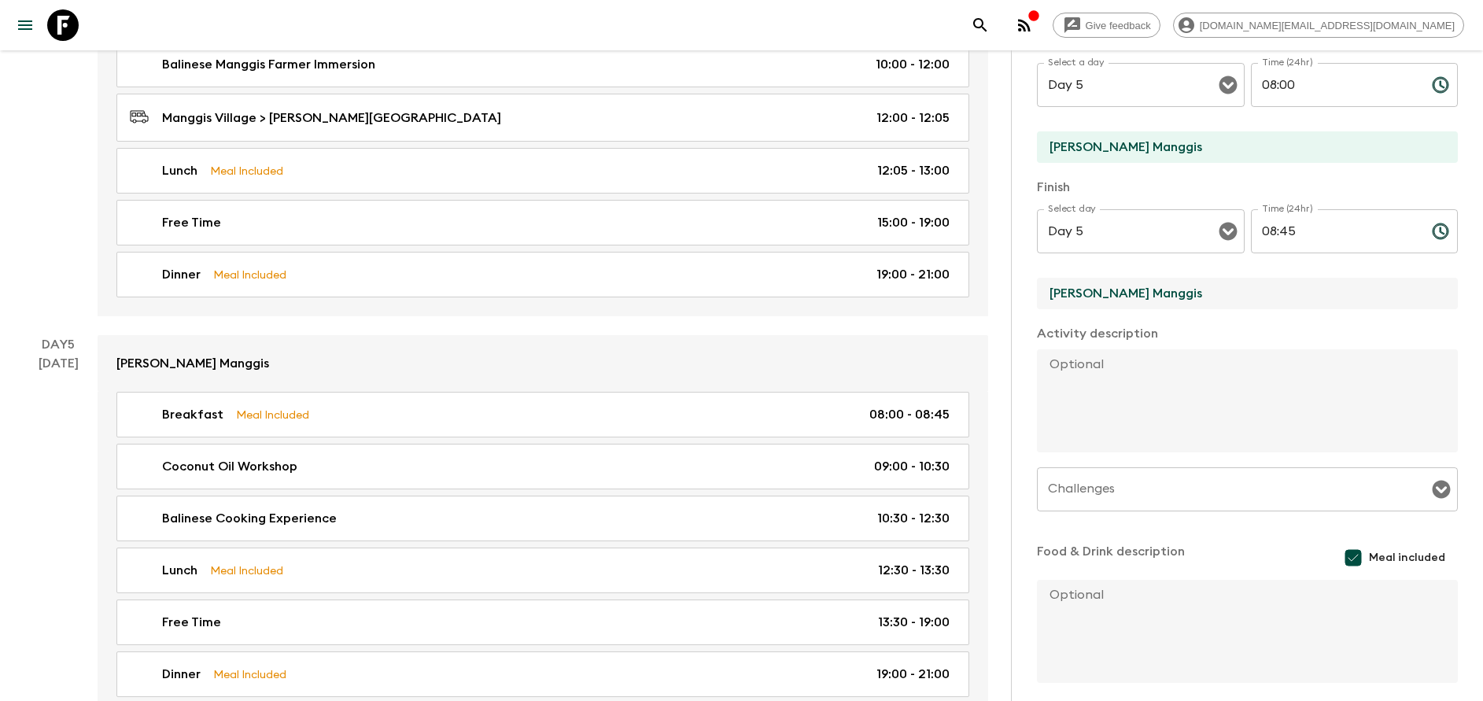
scroll to position [284, 0]
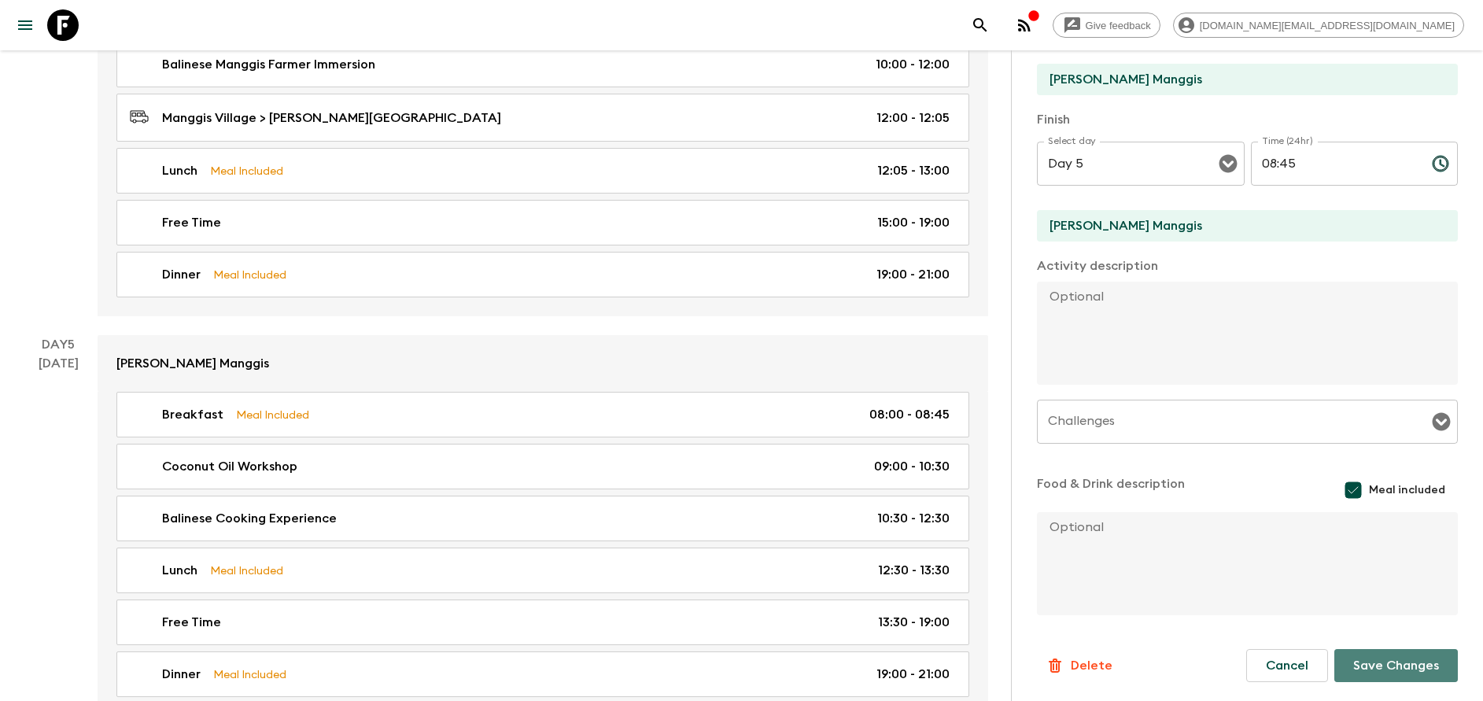
click at [1379, 659] on button "Save Changes" at bounding box center [1396, 665] width 124 height 33
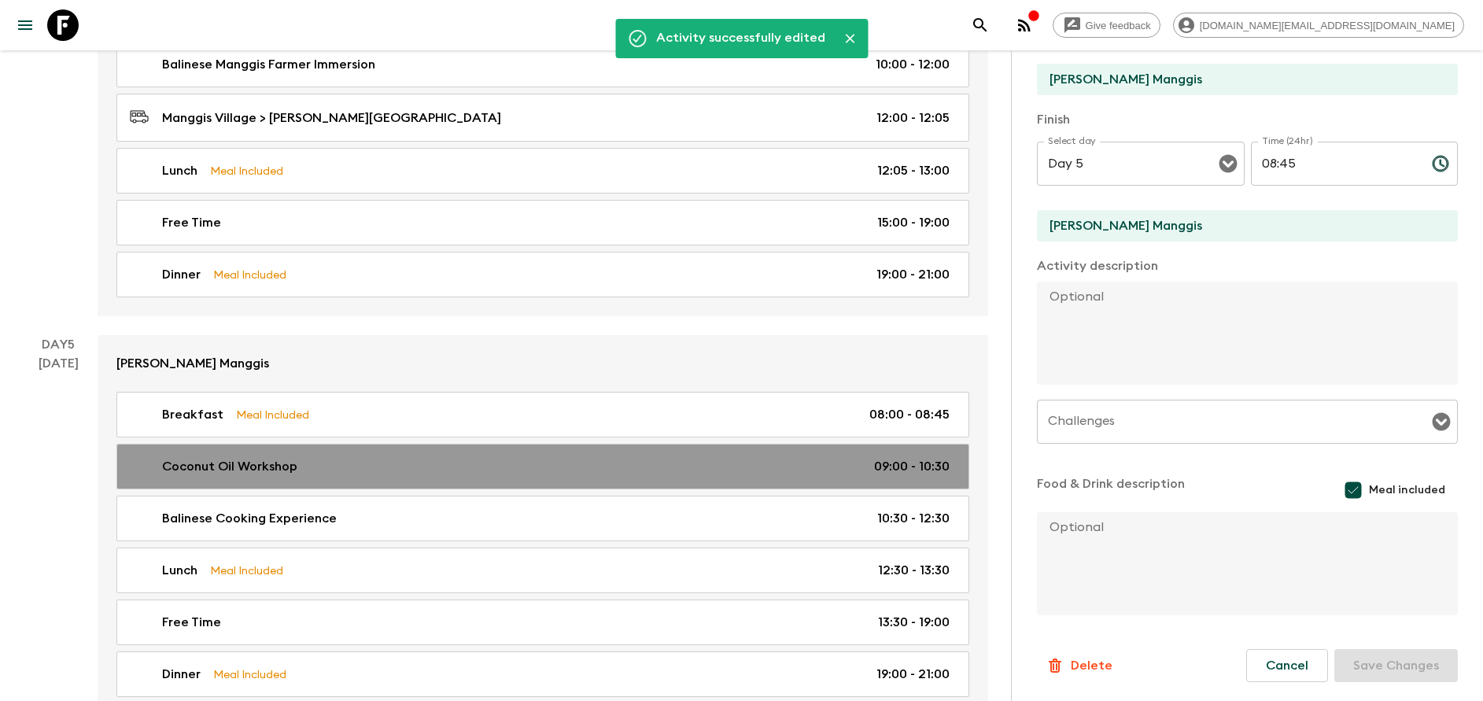
click at [442, 457] on div "Coconut Oil Workshop 09:00 - 10:30" at bounding box center [540, 466] width 820 height 19
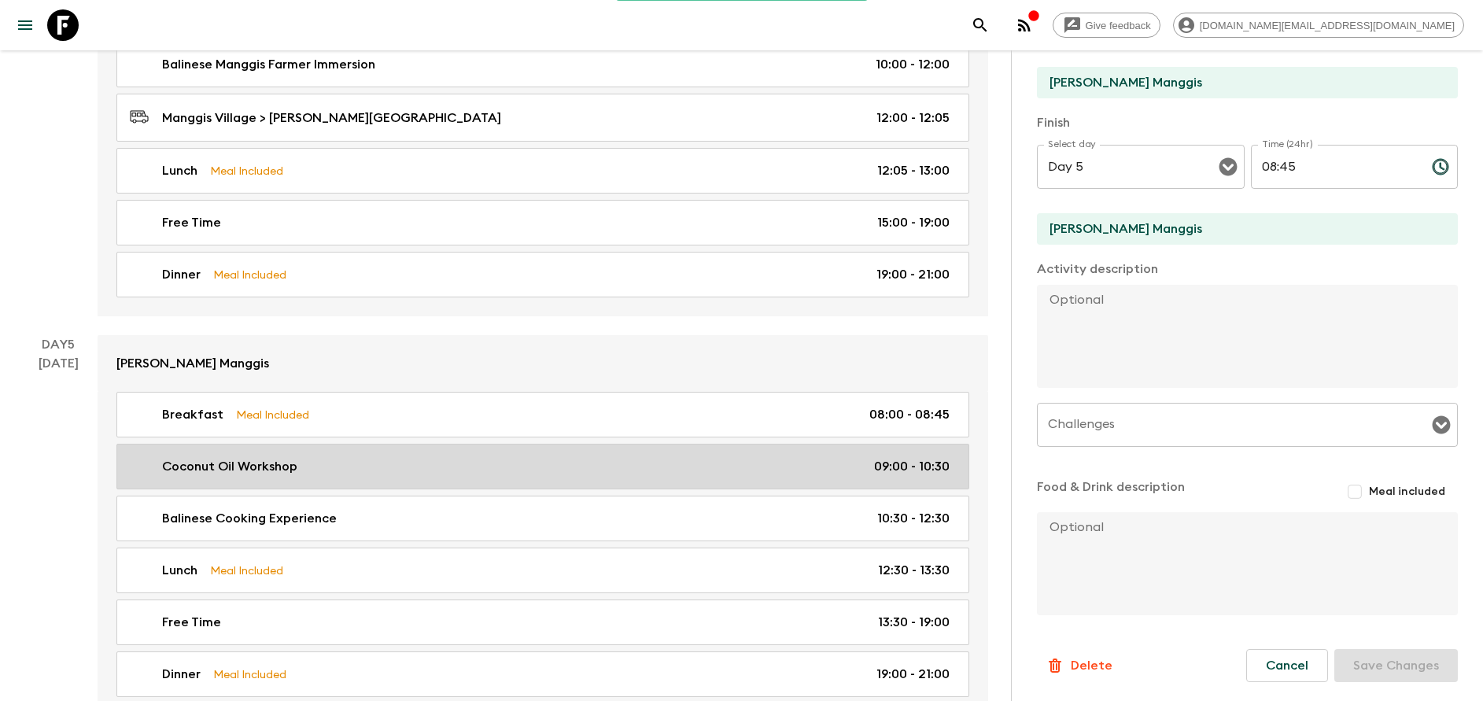
type input "Coconut Oil Workshop"
type input "[GEOGRAPHIC_DATA]"
type textarea "Start the day by making coconut oil with a native [DEMOGRAPHIC_DATA] family and…"
checkbox input "false"
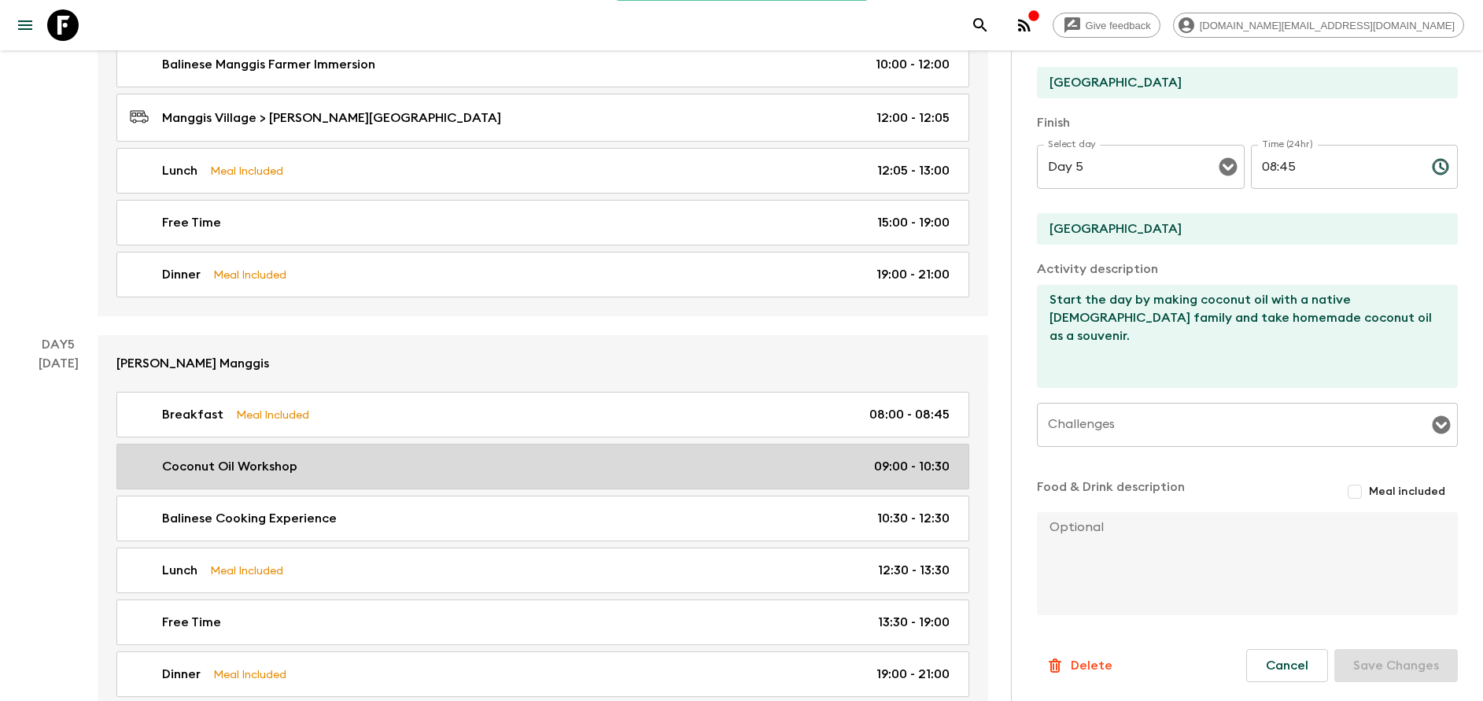
type input "09:00"
type input "10:30"
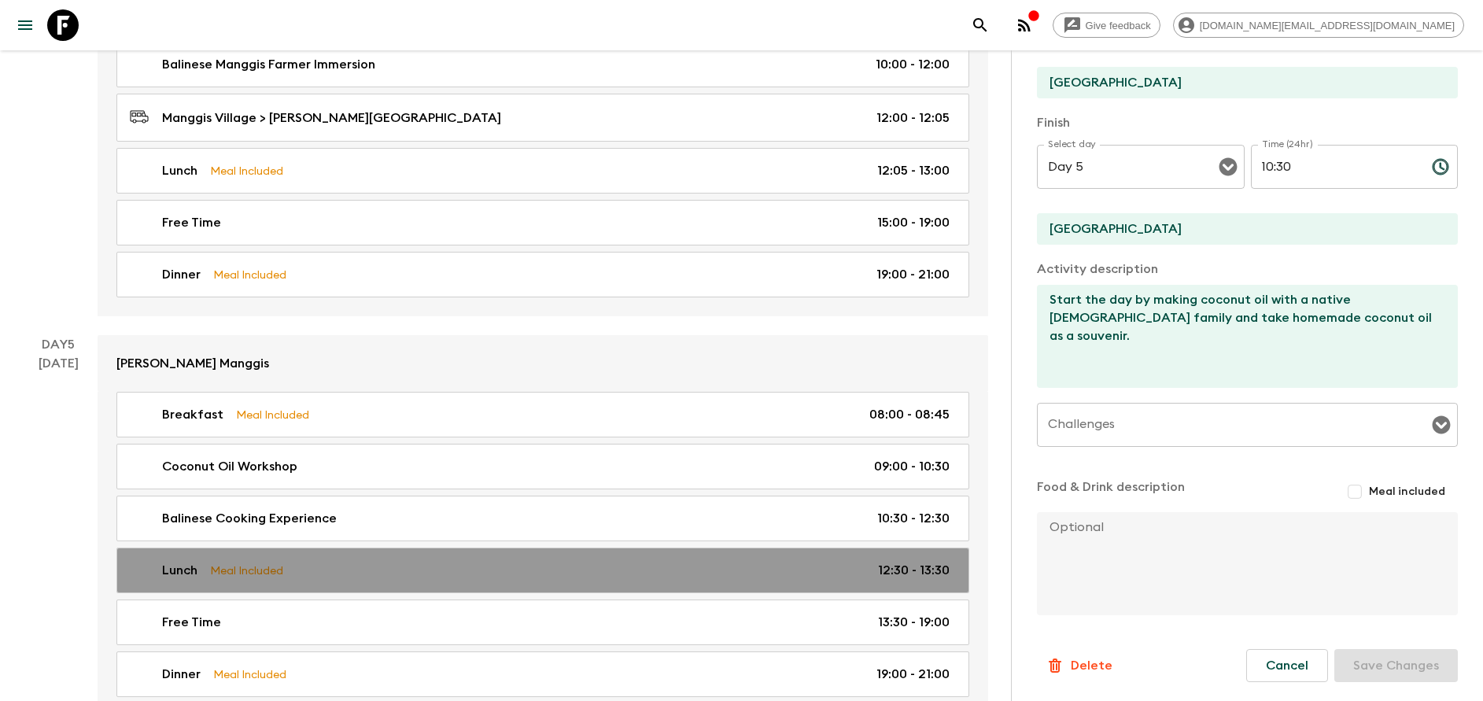
click at [365, 566] on div "Lunch Meal Included 12:30 - 13:30" at bounding box center [540, 570] width 820 height 19
type input "Lunch"
type input "[PERSON_NAME] Manggis"
type textarea "Afterwards, indulge yourself in the culinary pleasures you have created - enjoy…"
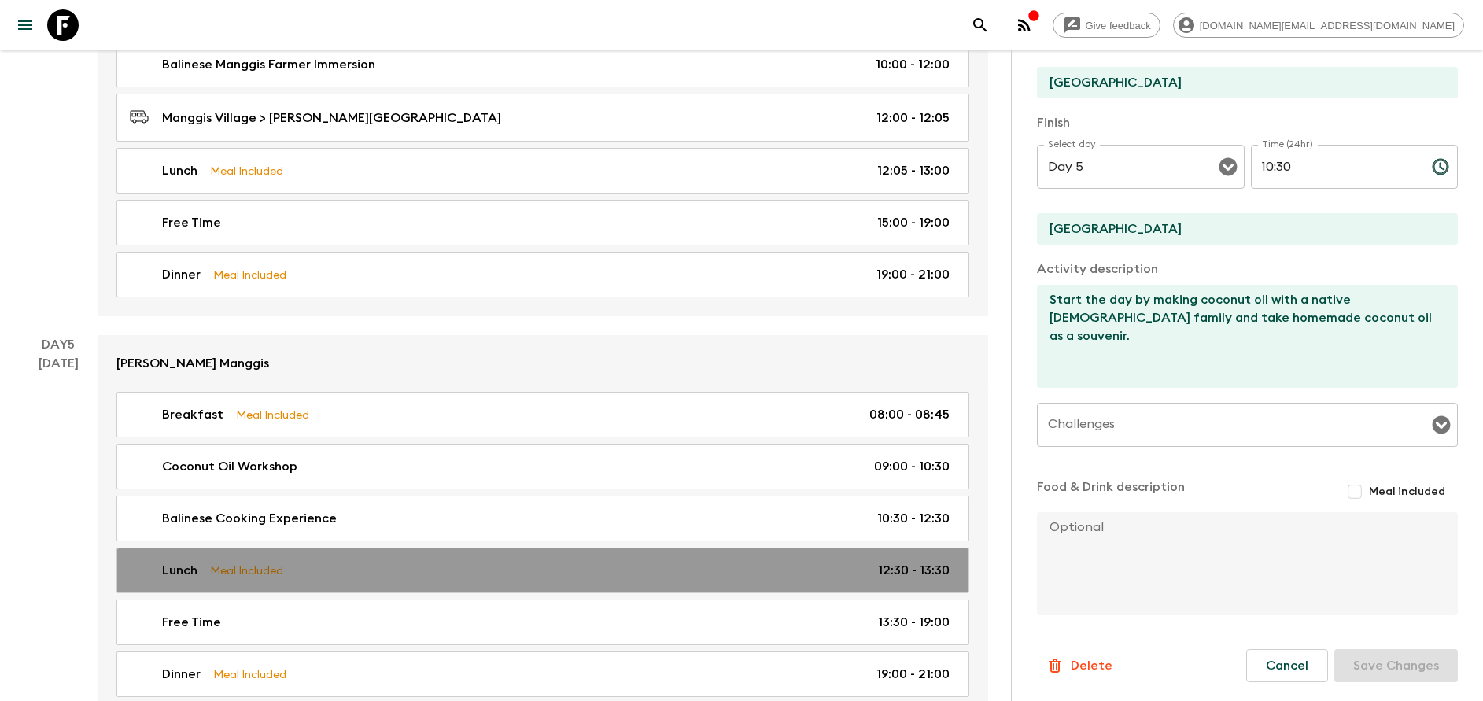
checkbox input "true"
type input "12:30"
type input "13:30"
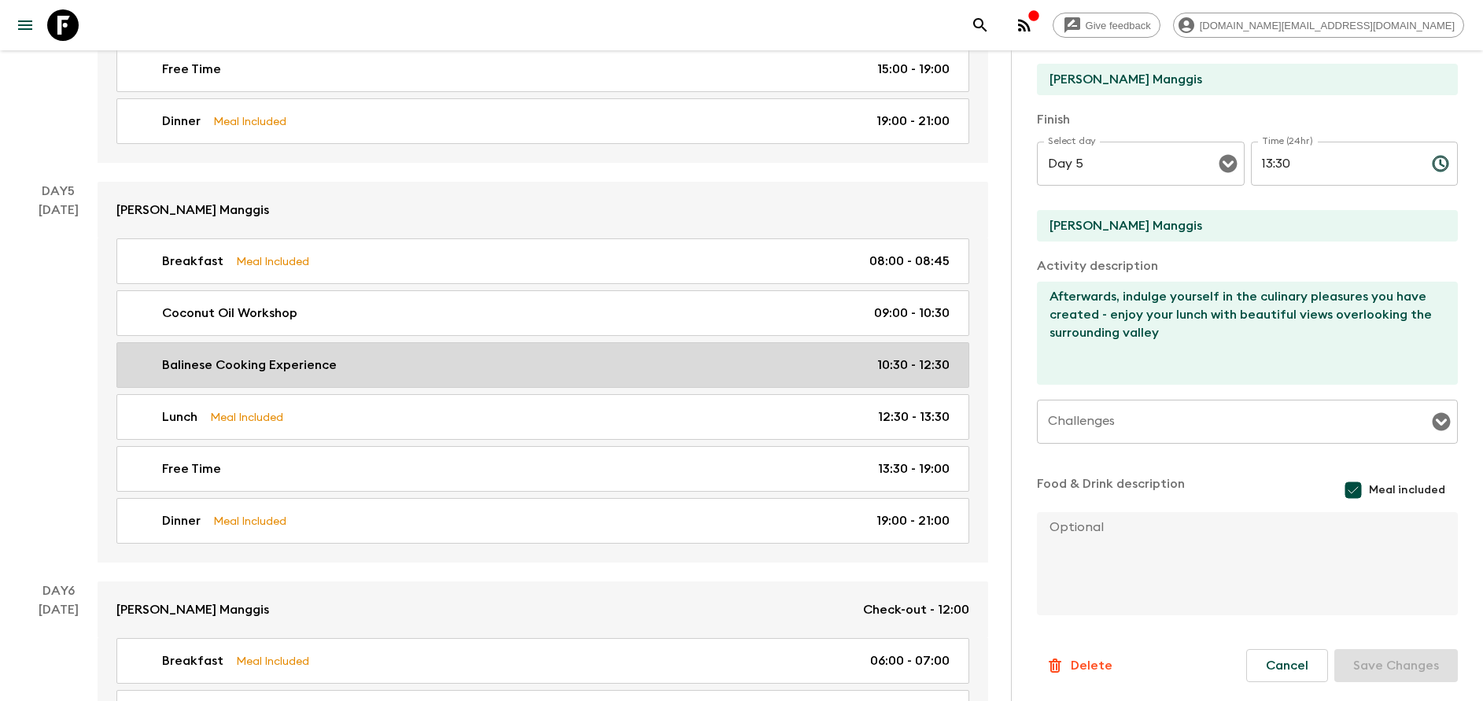
scroll to position [2090, 0]
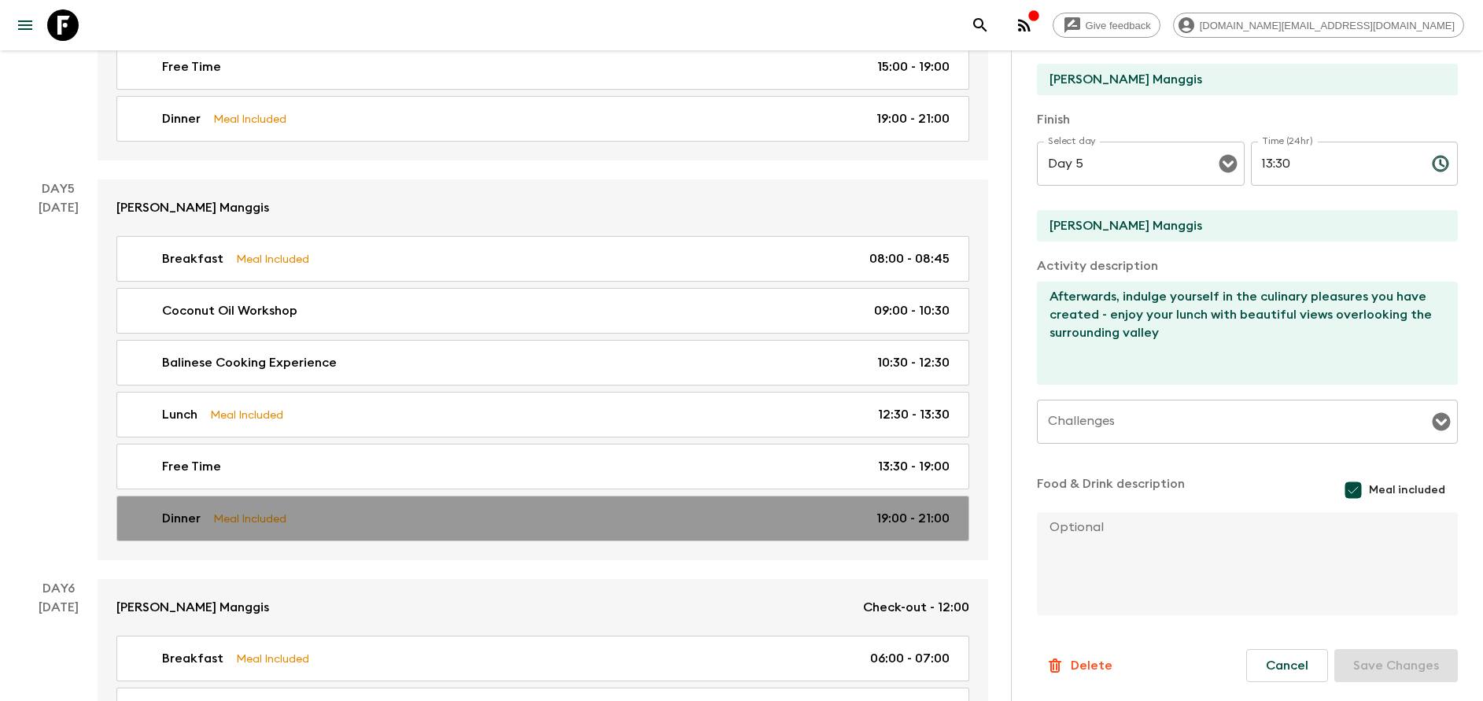
click at [591, 511] on div "Dinner Meal Included 19:00 - 21:00" at bounding box center [540, 518] width 820 height 19
type input "Dinner"
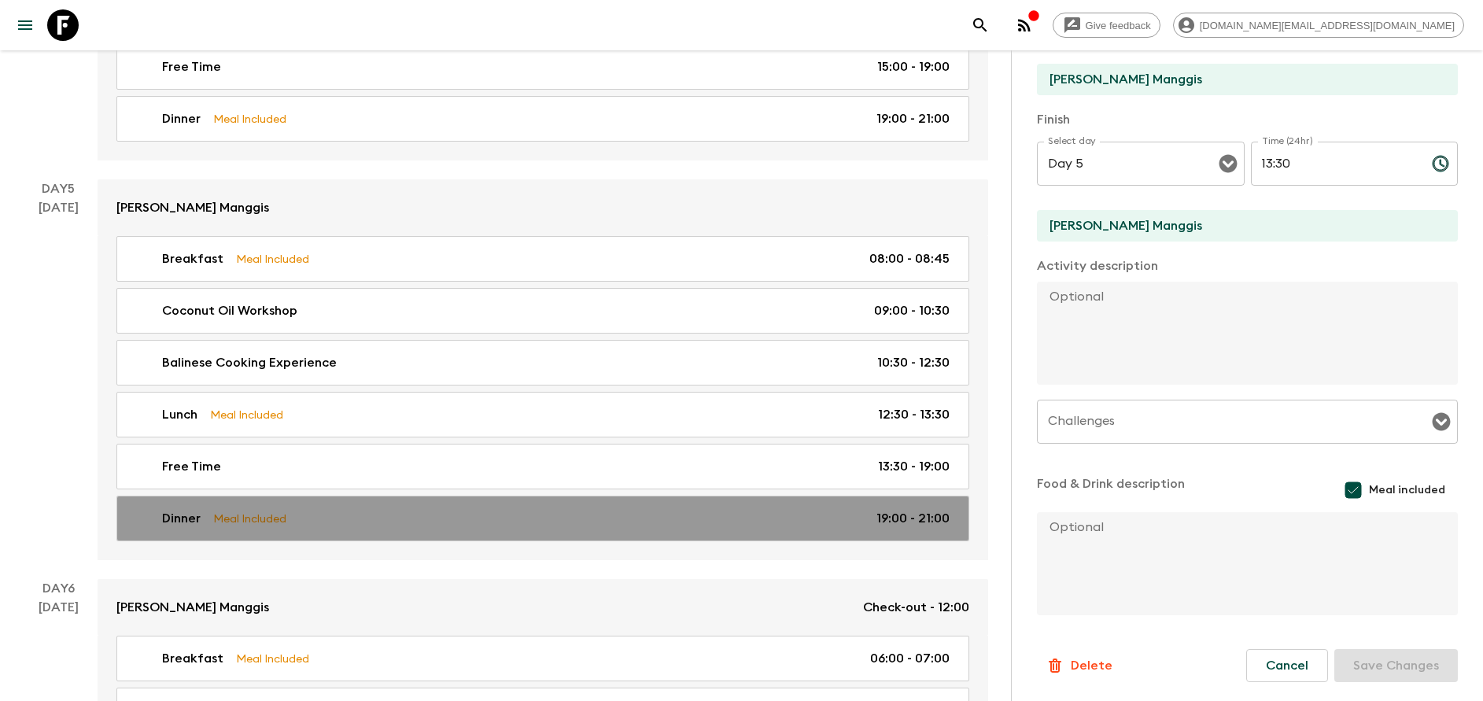
type input "19:00"
type input "21:00"
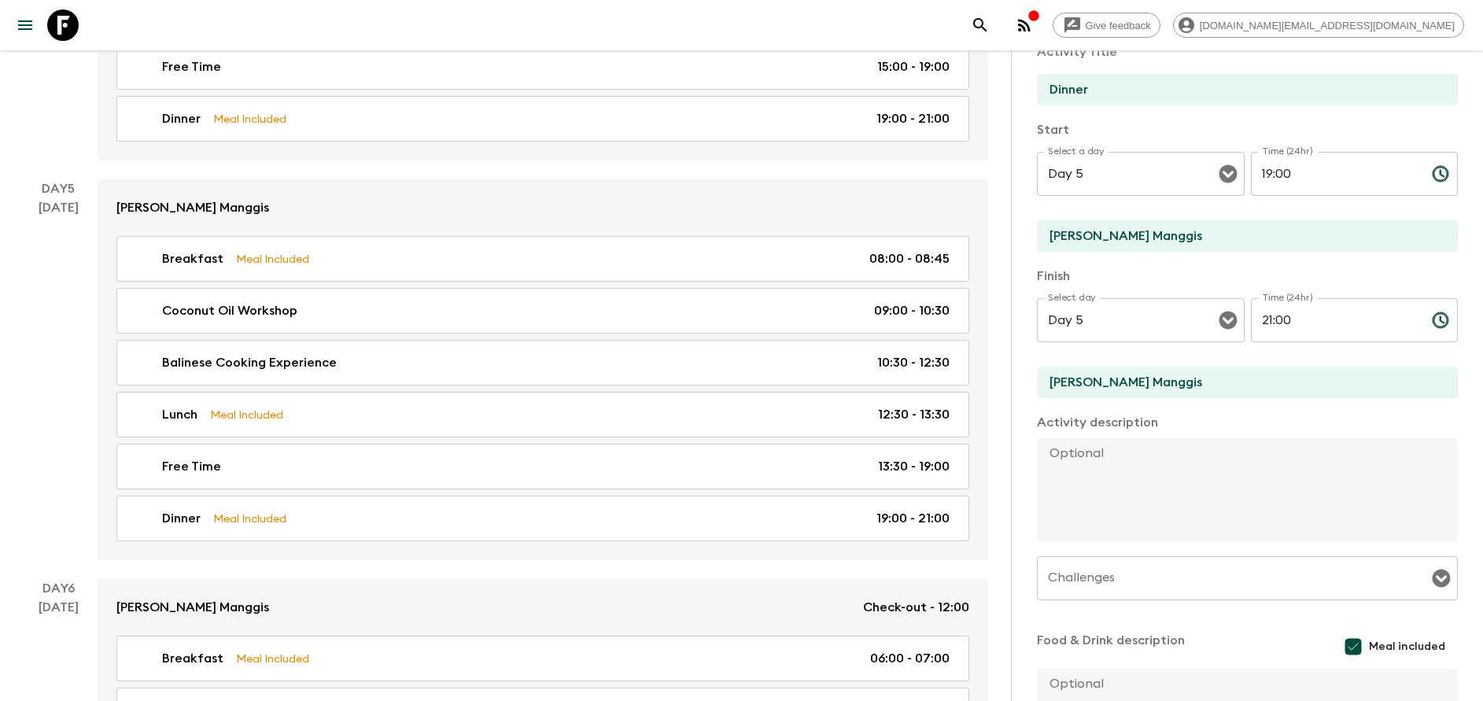
scroll to position [126, 0]
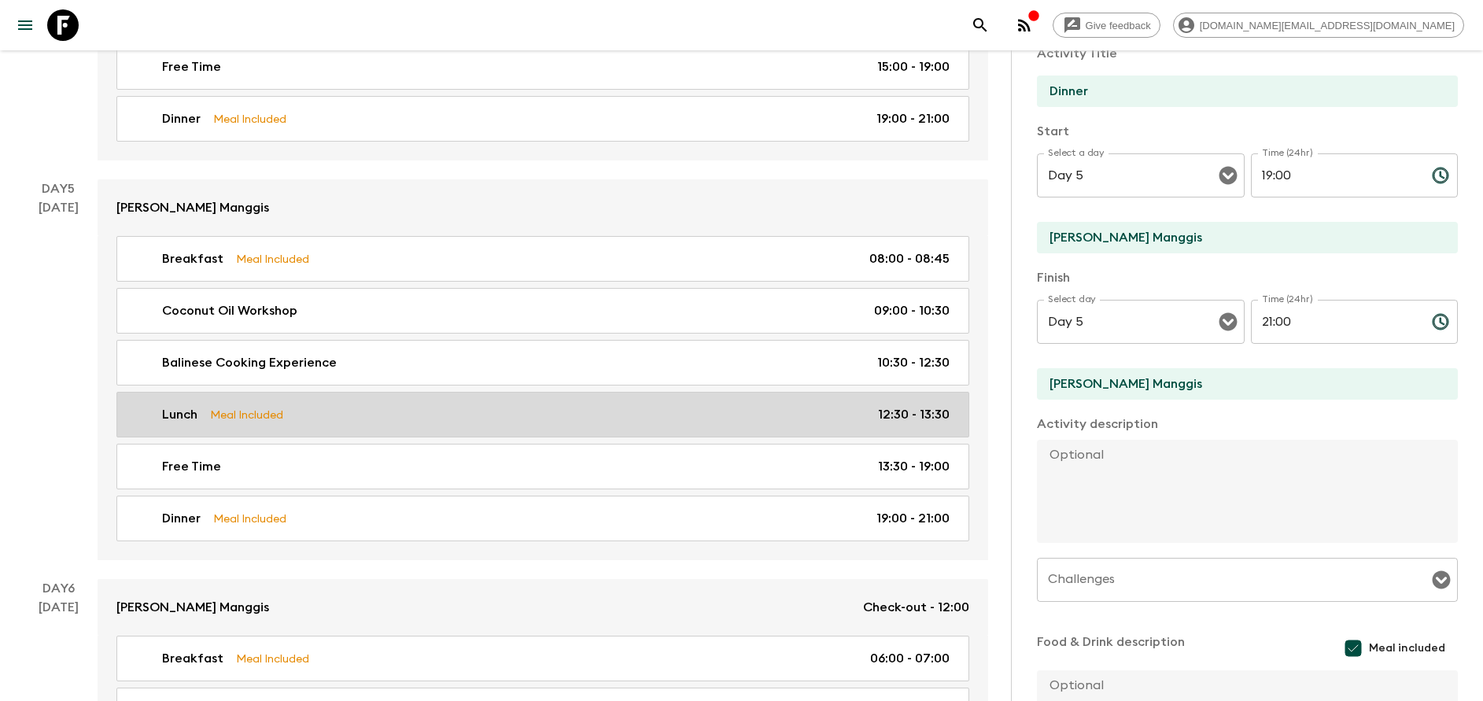
click at [736, 412] on div "Lunch Meal Included 12:30 - 13:30" at bounding box center [540, 414] width 820 height 19
type input "Lunch"
type textarea "Afterwards, indulge yourself in the culinary pleasures you have created - enjoy…"
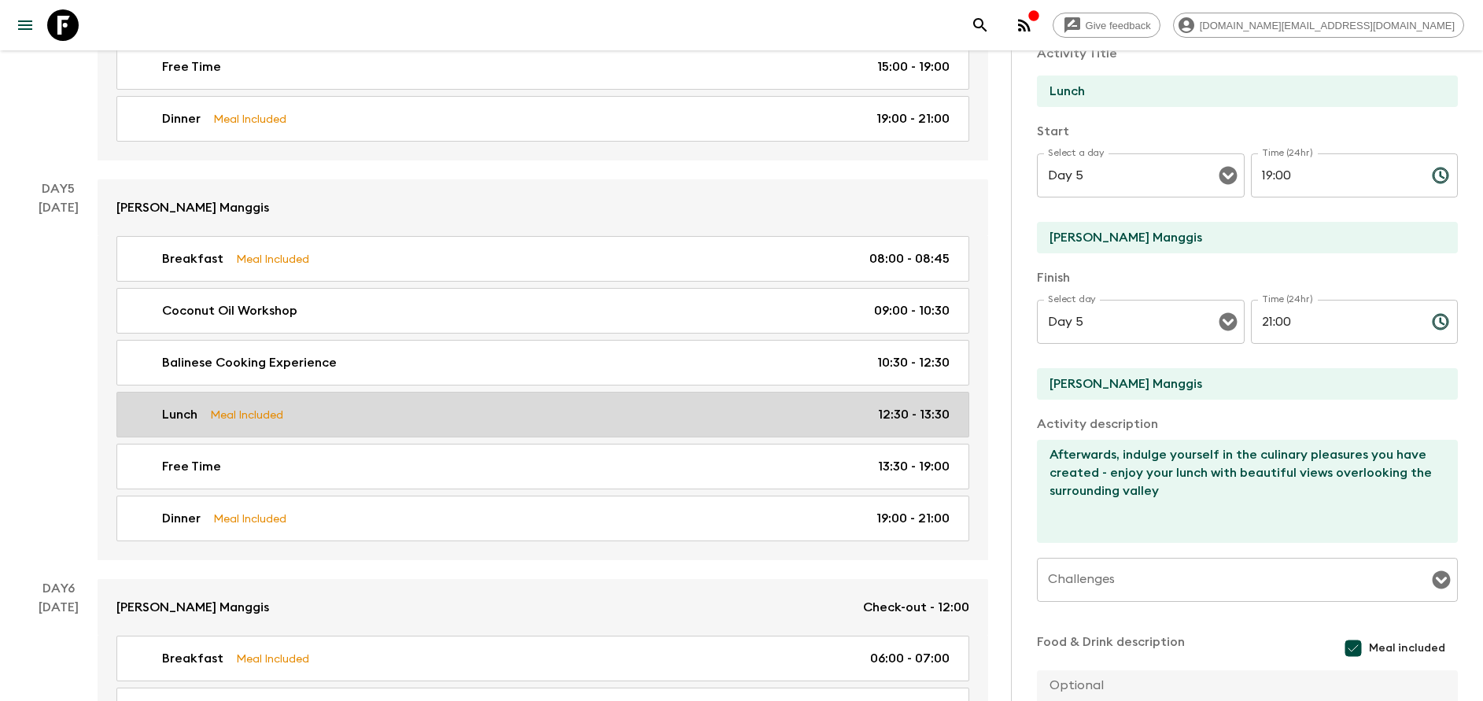
type input "12:30"
type input "13:30"
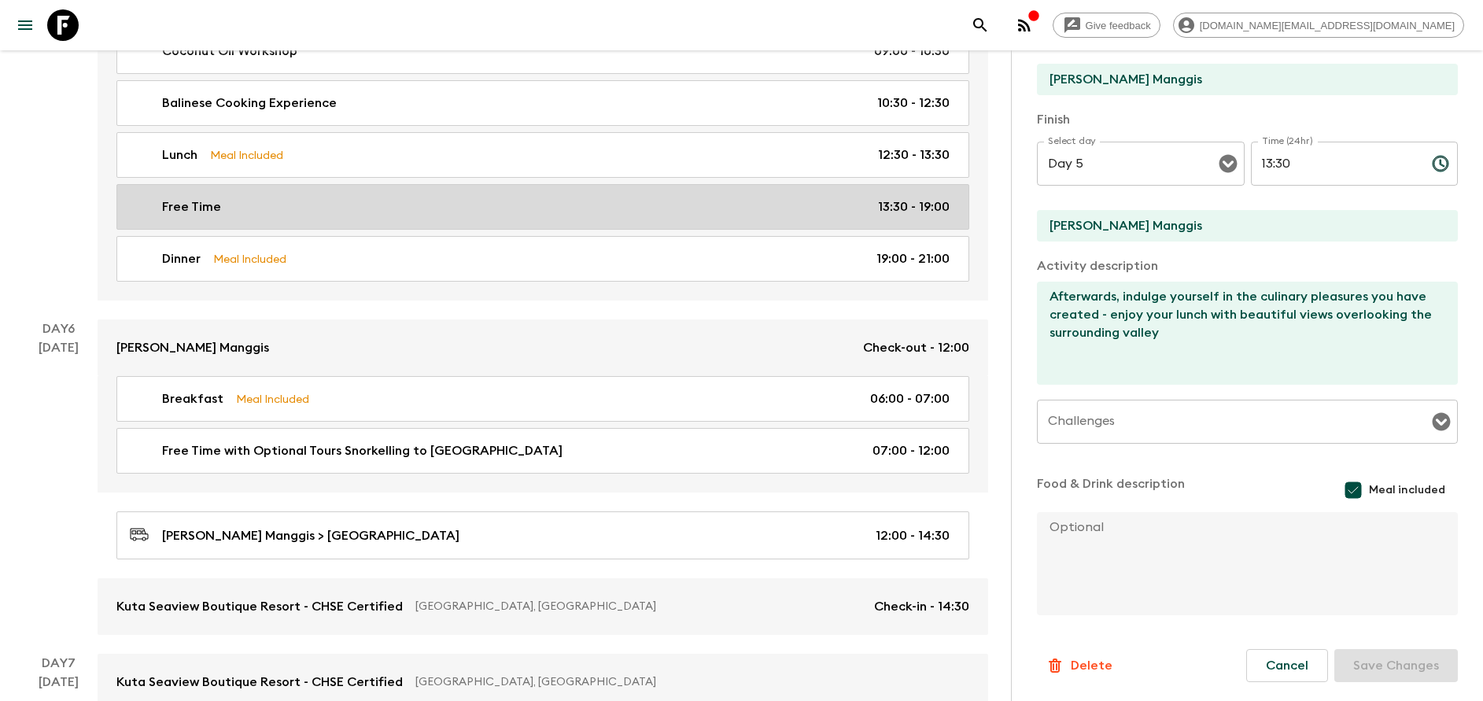
scroll to position [2352, 0]
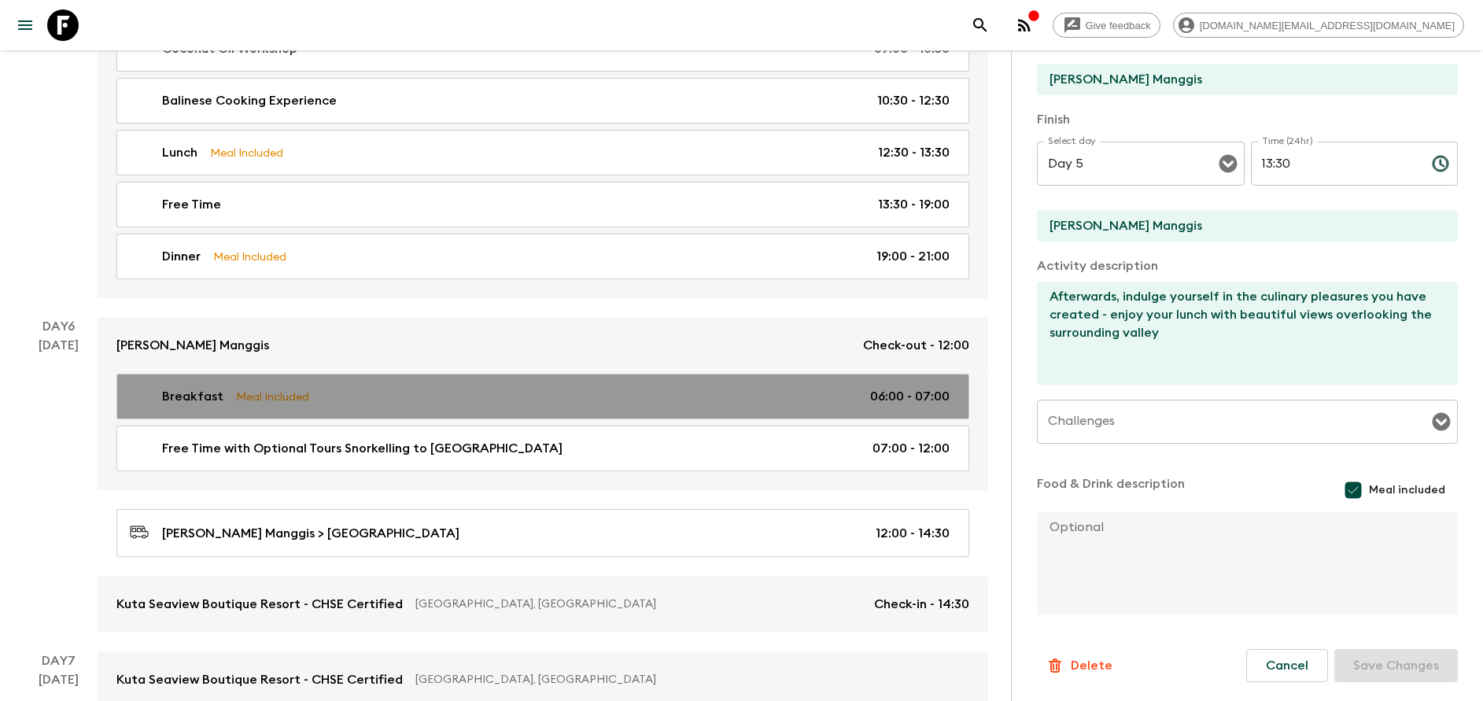
click at [555, 405] on div "Breakfast Meal Included 06:00 - 07:00" at bounding box center [540, 396] width 820 height 19
type input "Breakfast"
type input "[PERSON_NAME]"
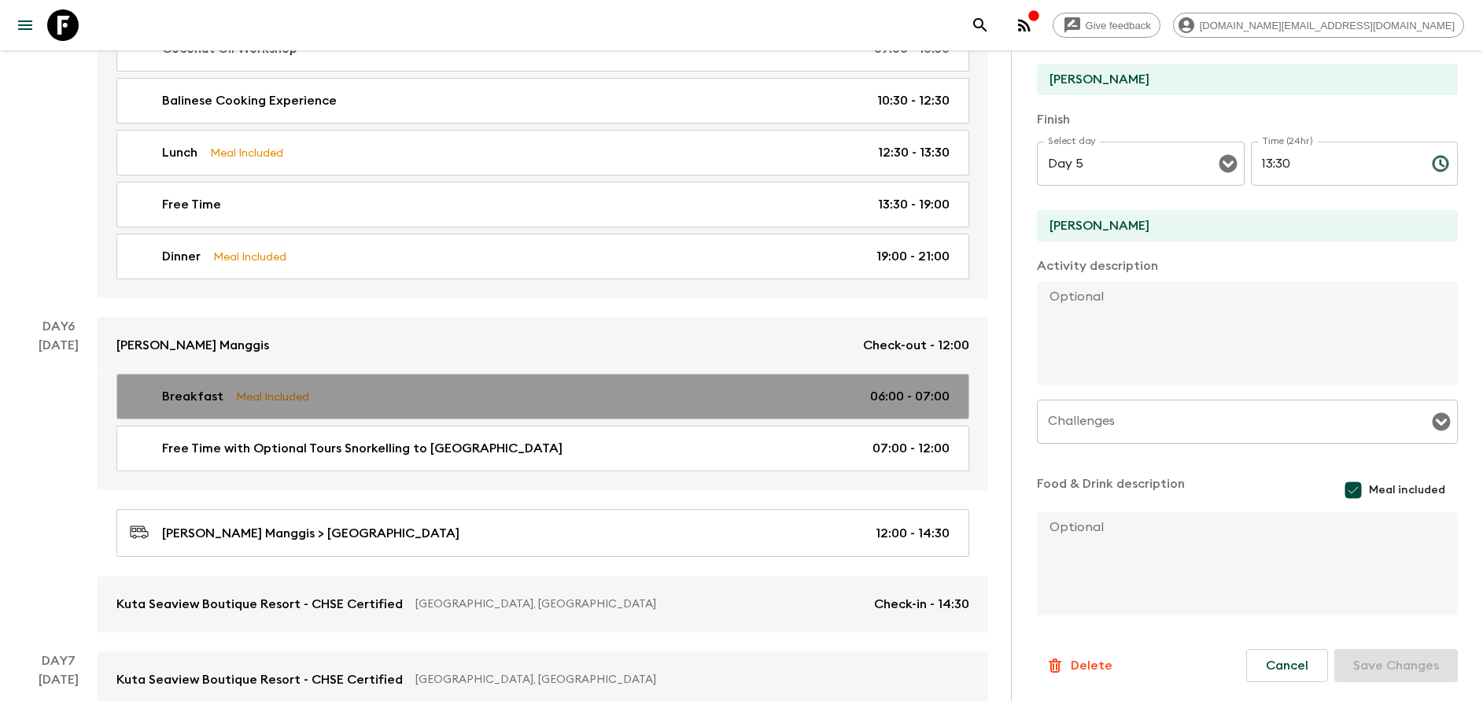
type input "Day 6"
type input "06:00"
type input "Day 6"
type input "07:00"
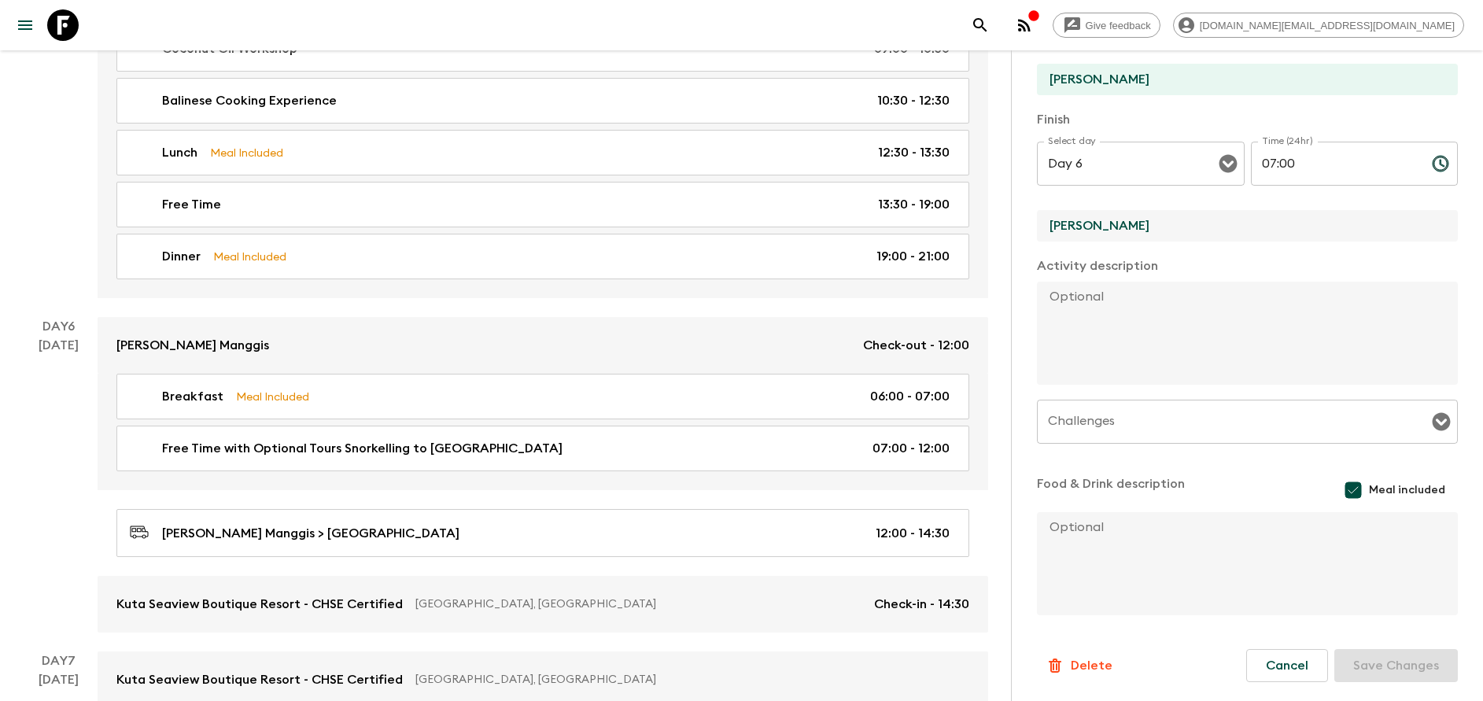
click at [1136, 221] on input "[PERSON_NAME]" at bounding box center [1241, 225] width 408 height 31
type input "[PERSON_NAME] Manggis"
click at [1378, 663] on button "Save Changes" at bounding box center [1396, 665] width 124 height 33
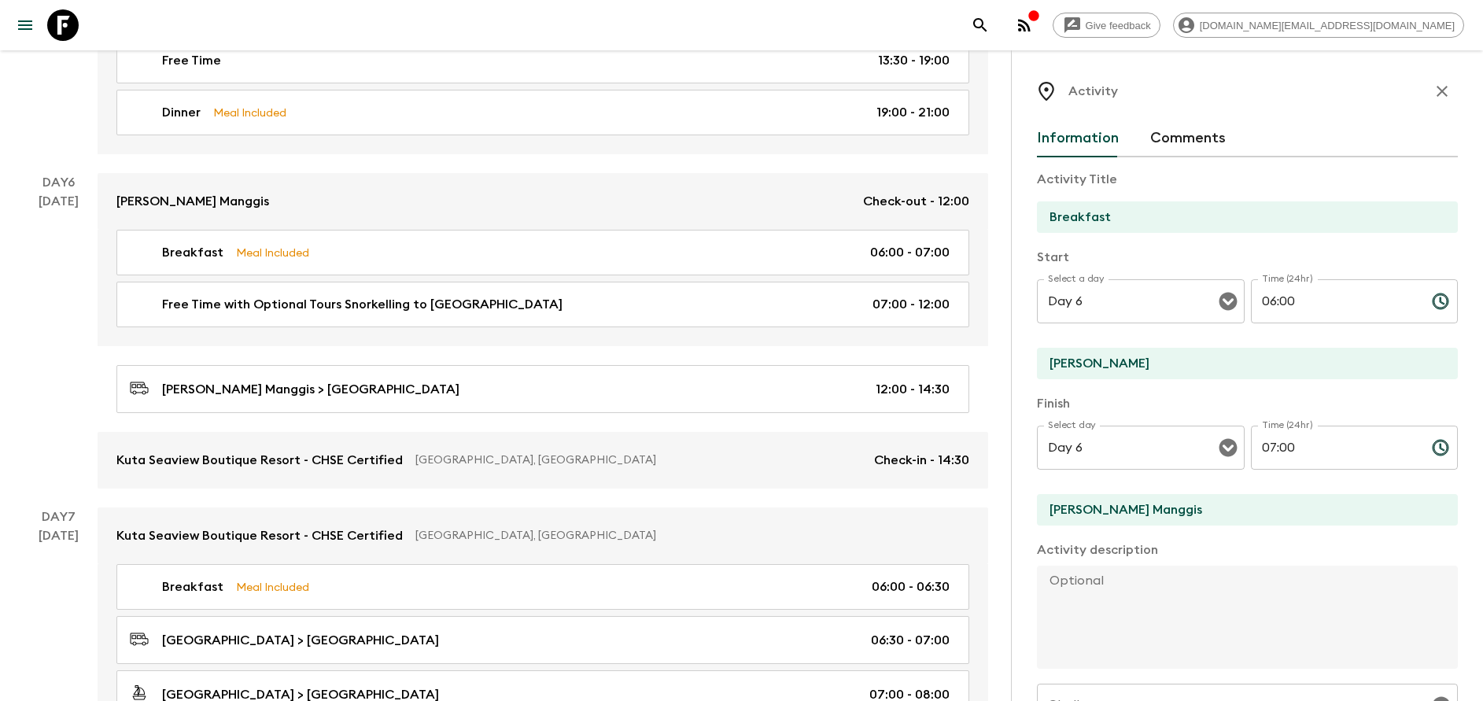
click at [1437, 94] on icon "button" at bounding box center [1442, 91] width 11 height 11
